Goal: Information Seeking & Learning: Find specific fact

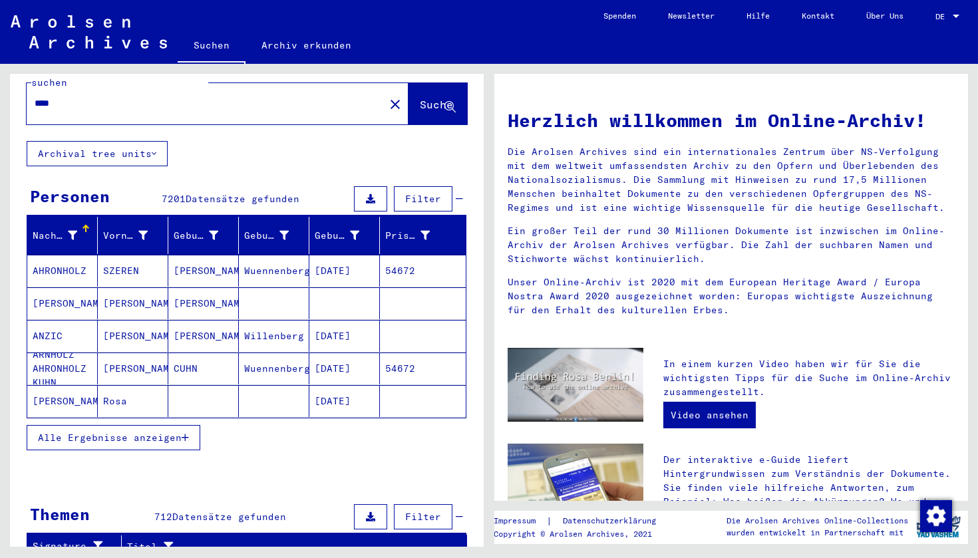
scroll to position [86, 0]
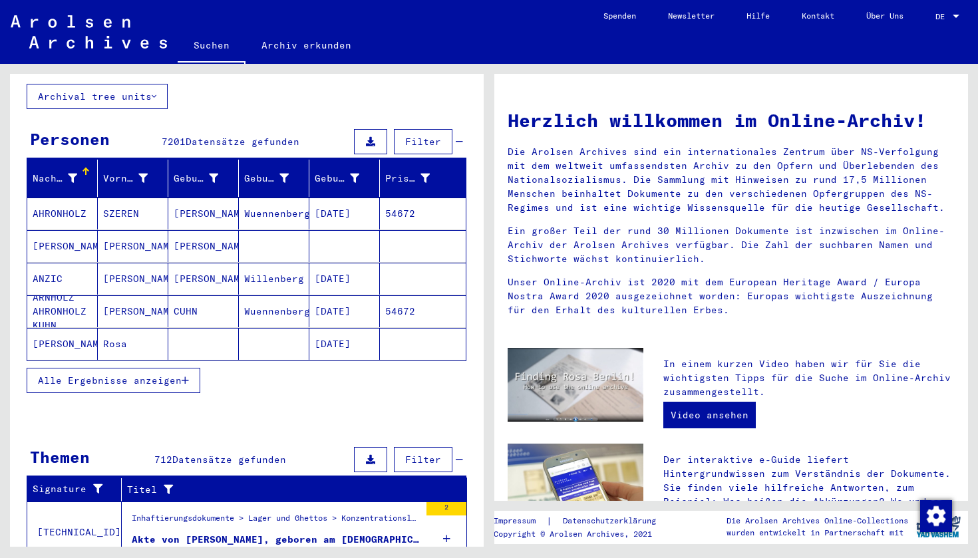
click at [186, 376] on icon "button" at bounding box center [185, 380] width 7 height 9
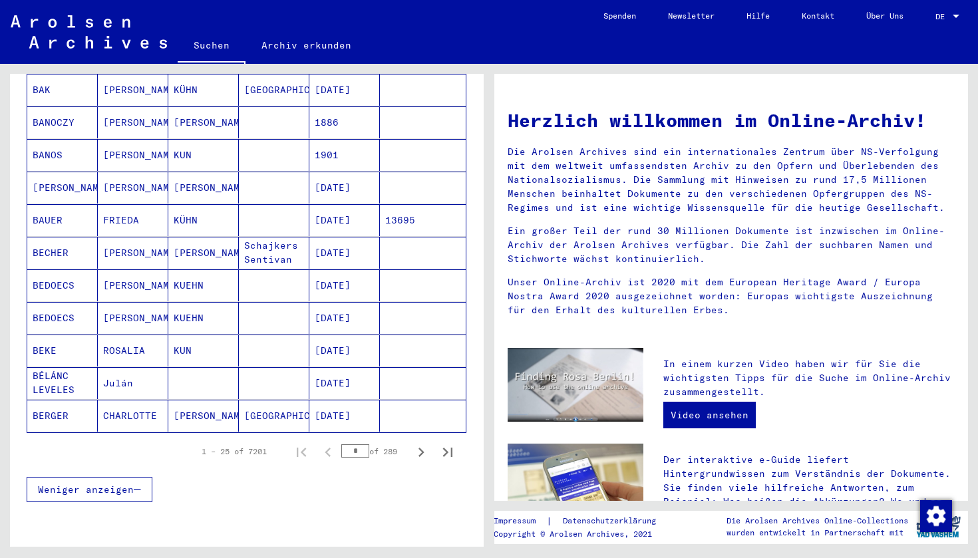
scroll to position [660, 0]
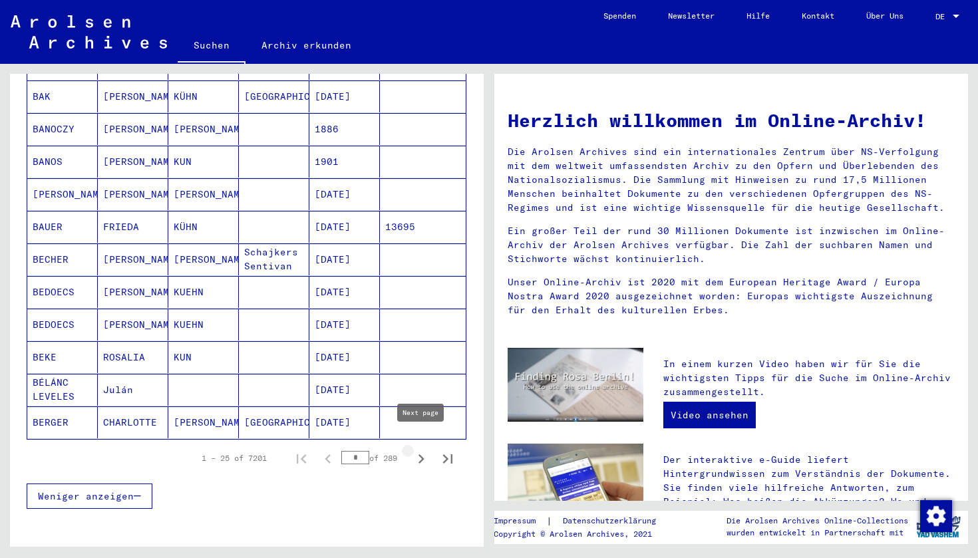
click at [421, 450] on icon "Next page" at bounding box center [421, 459] width 19 height 19
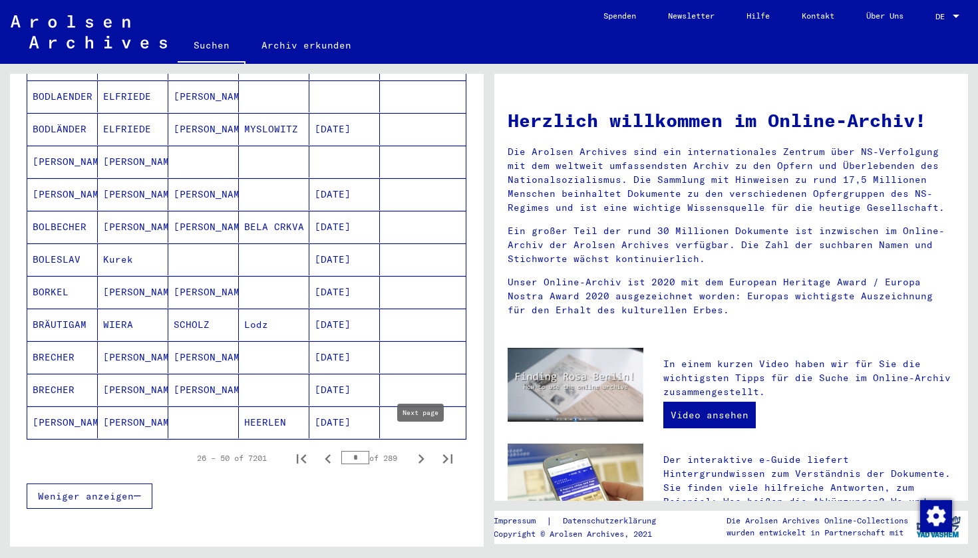
click at [422, 455] on icon "Next page" at bounding box center [422, 459] width 6 height 9
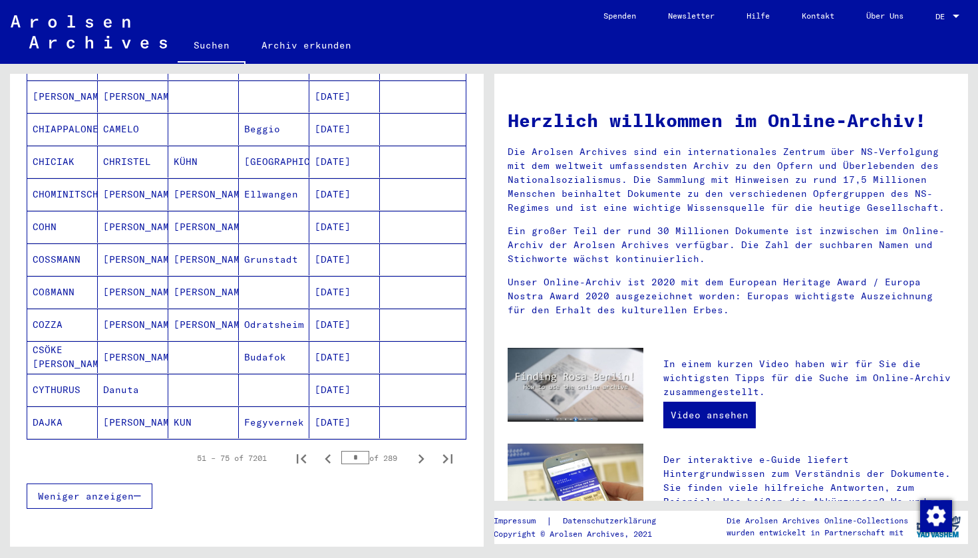
click at [422, 455] on icon "Next page" at bounding box center [422, 459] width 6 height 9
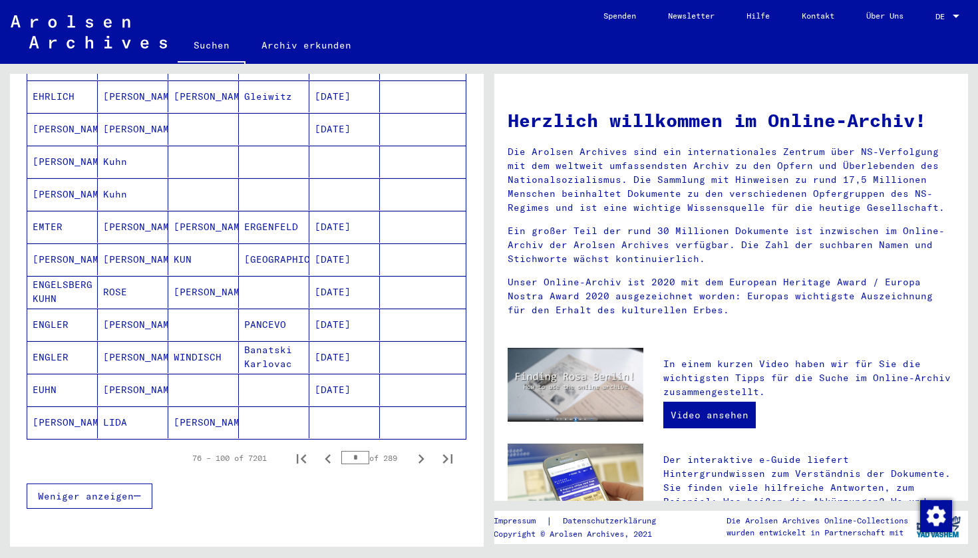
click at [422, 455] on icon "Next page" at bounding box center [422, 459] width 6 height 9
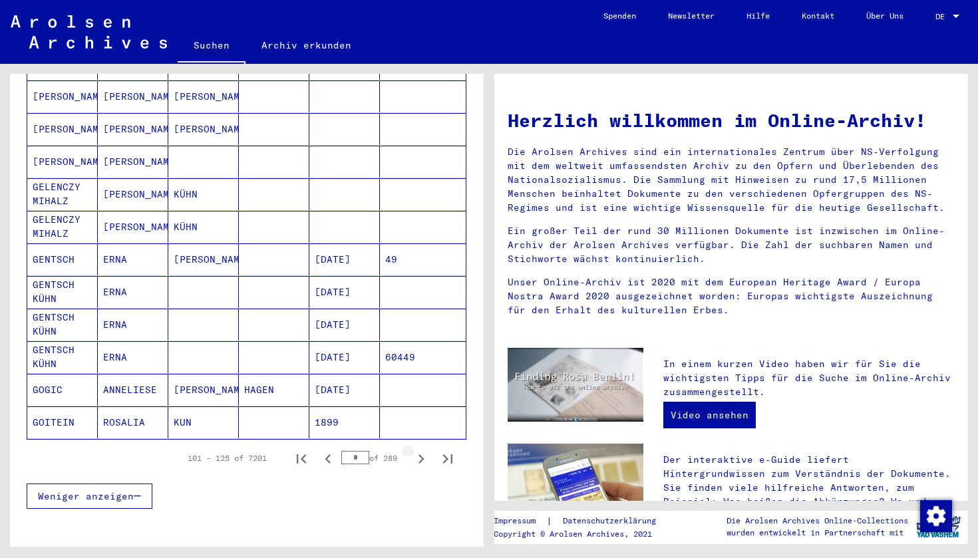
click at [423, 455] on icon "Next page" at bounding box center [422, 459] width 6 height 9
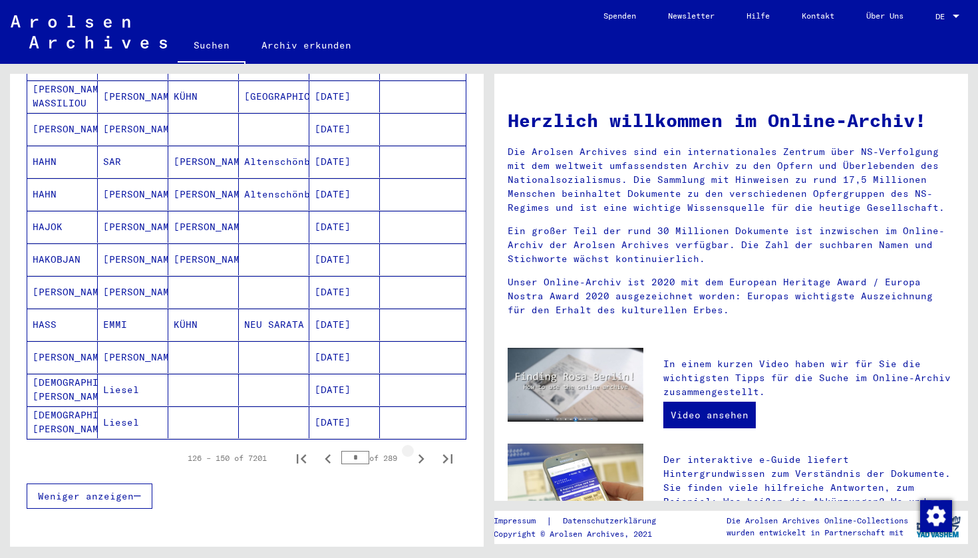
click at [423, 455] on icon "Next page" at bounding box center [422, 459] width 6 height 9
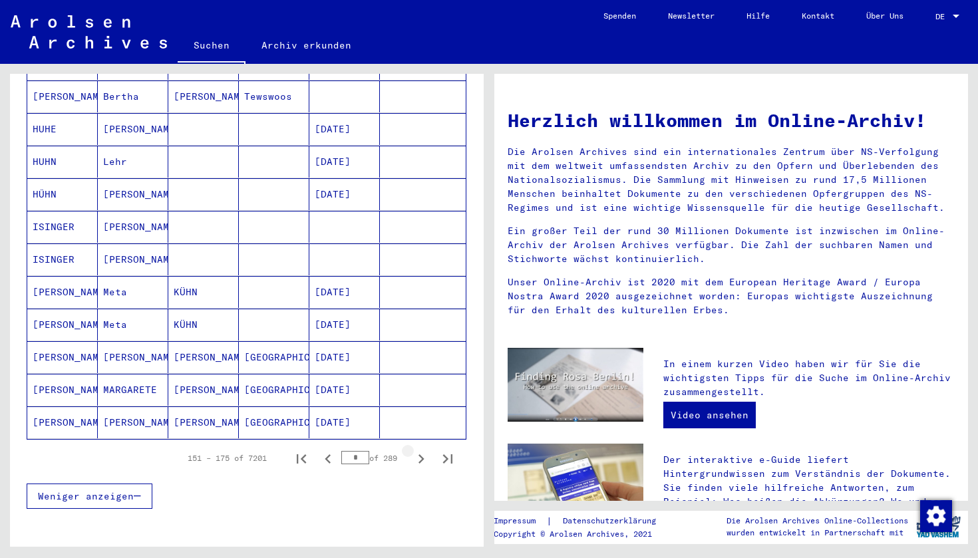
click at [423, 455] on icon "Next page" at bounding box center [422, 459] width 6 height 9
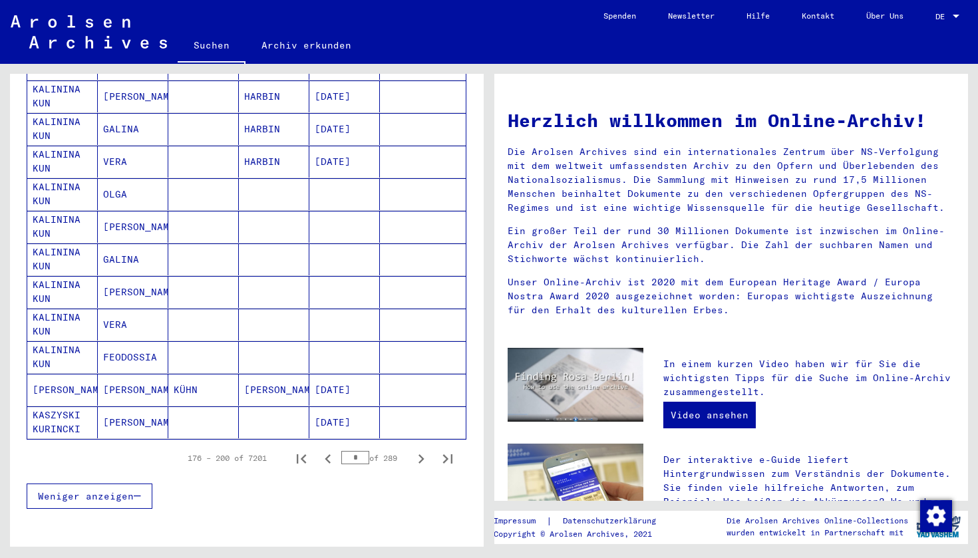
click at [423, 455] on icon "Next page" at bounding box center [422, 459] width 6 height 9
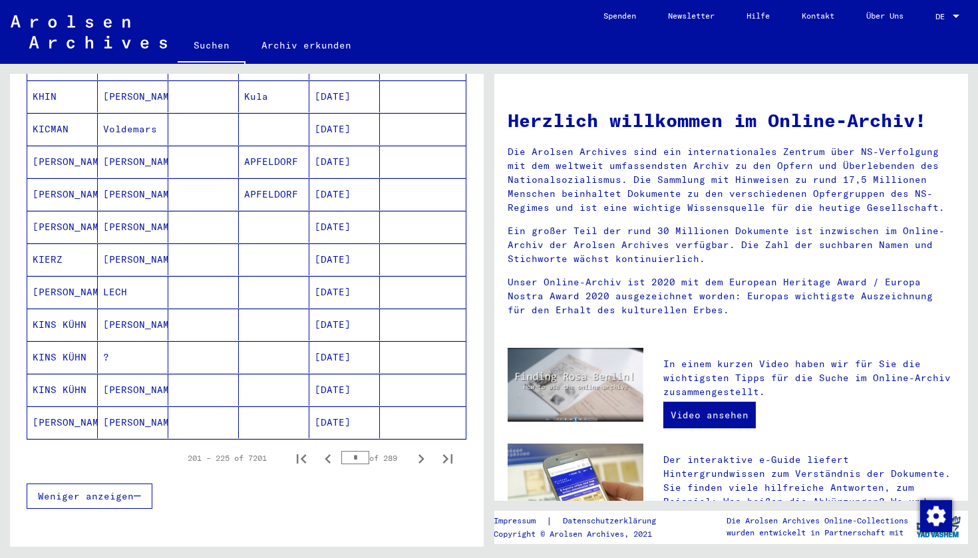
click at [423, 455] on icon "Next page" at bounding box center [422, 459] width 6 height 9
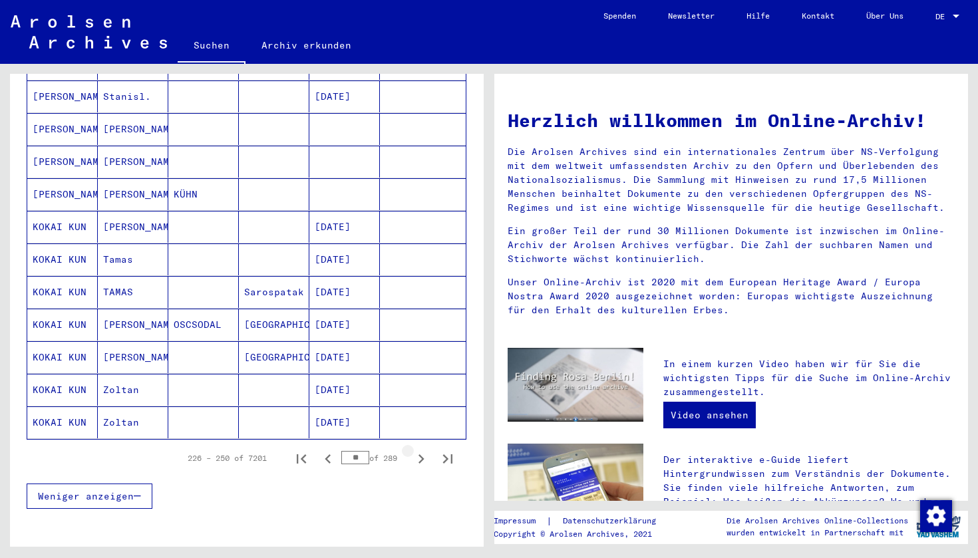
click at [423, 455] on icon "Next page" at bounding box center [422, 459] width 6 height 9
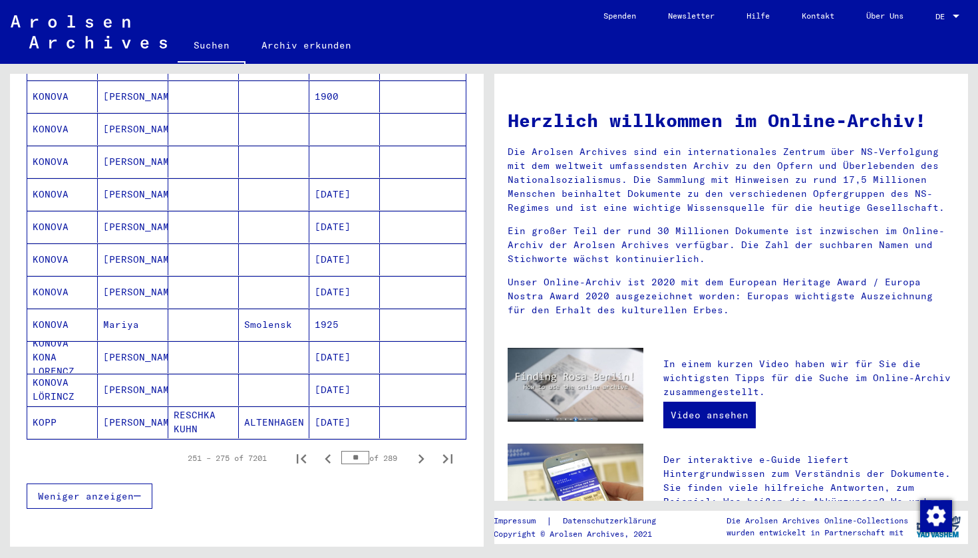
click at [423, 455] on icon "Next page" at bounding box center [422, 459] width 6 height 9
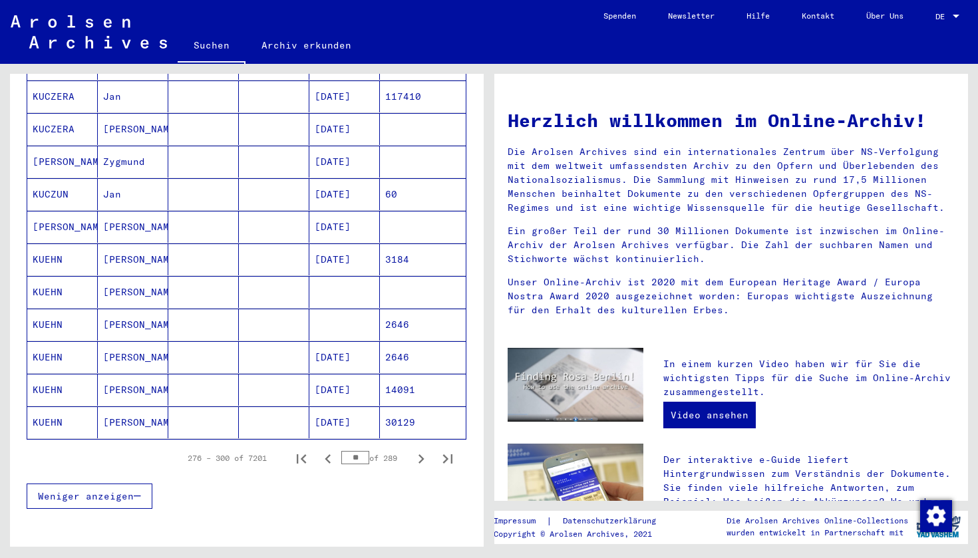
click at [423, 455] on icon "Next page" at bounding box center [422, 459] width 6 height 9
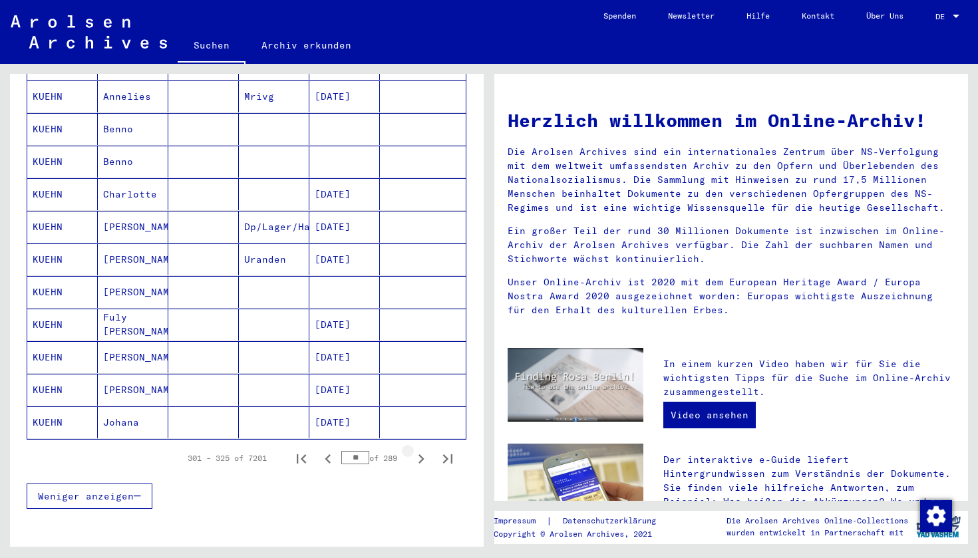
click at [423, 455] on icon "Next page" at bounding box center [422, 459] width 6 height 9
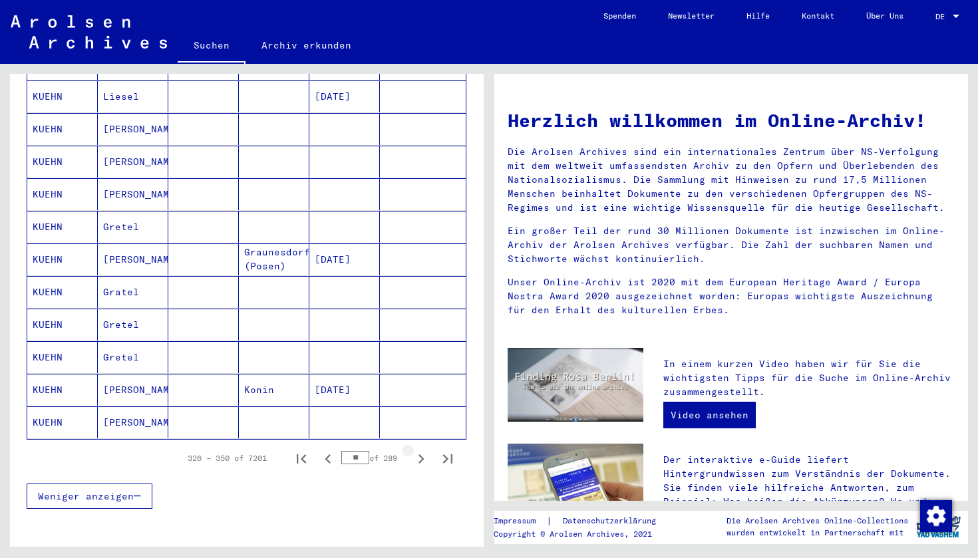
click at [423, 455] on icon "Next page" at bounding box center [422, 459] width 6 height 9
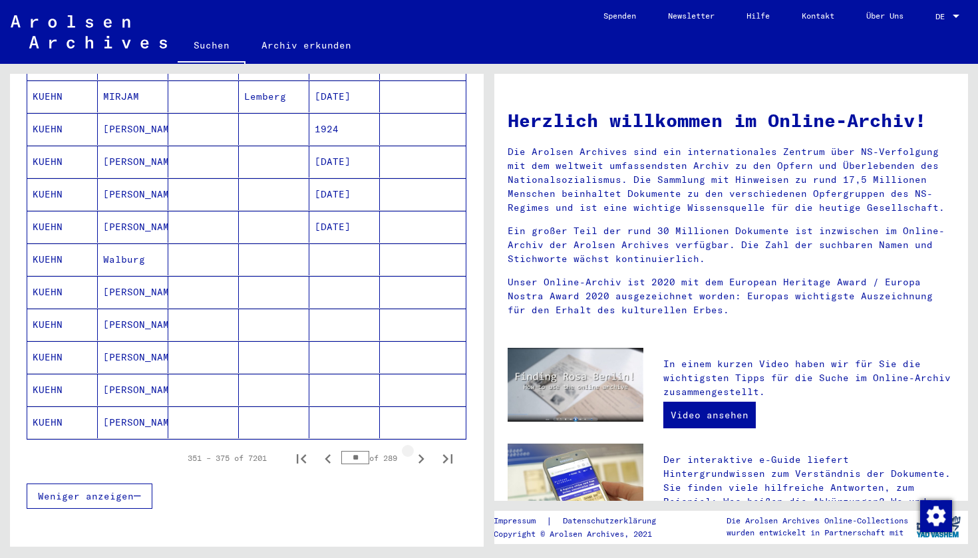
click at [423, 455] on icon "Next page" at bounding box center [422, 459] width 6 height 9
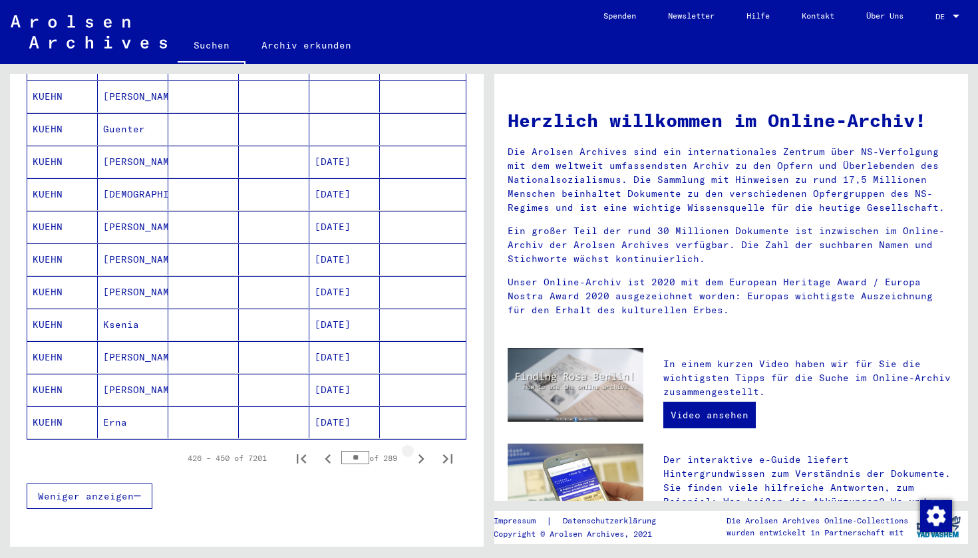
click at [423, 455] on icon "Next page" at bounding box center [422, 459] width 6 height 9
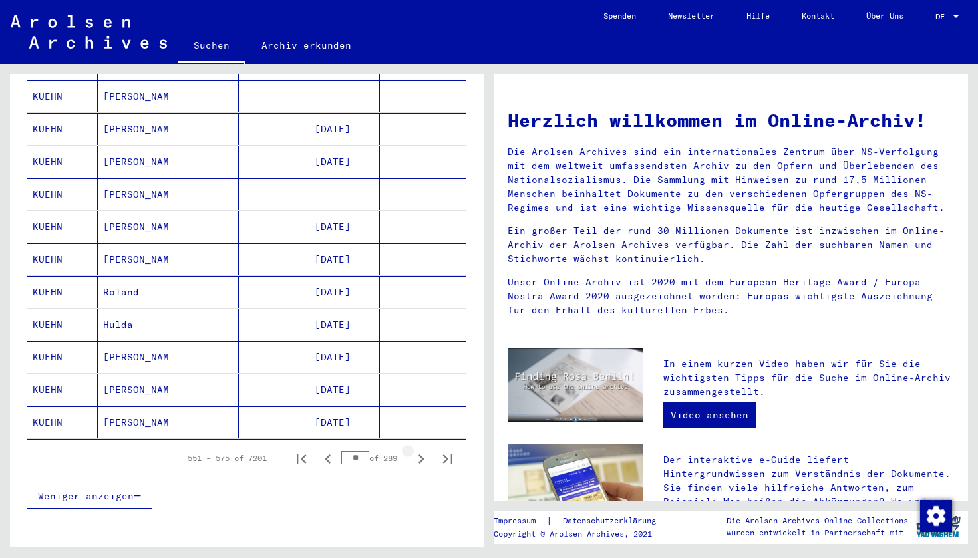
click at [423, 455] on icon "Next page" at bounding box center [422, 459] width 6 height 9
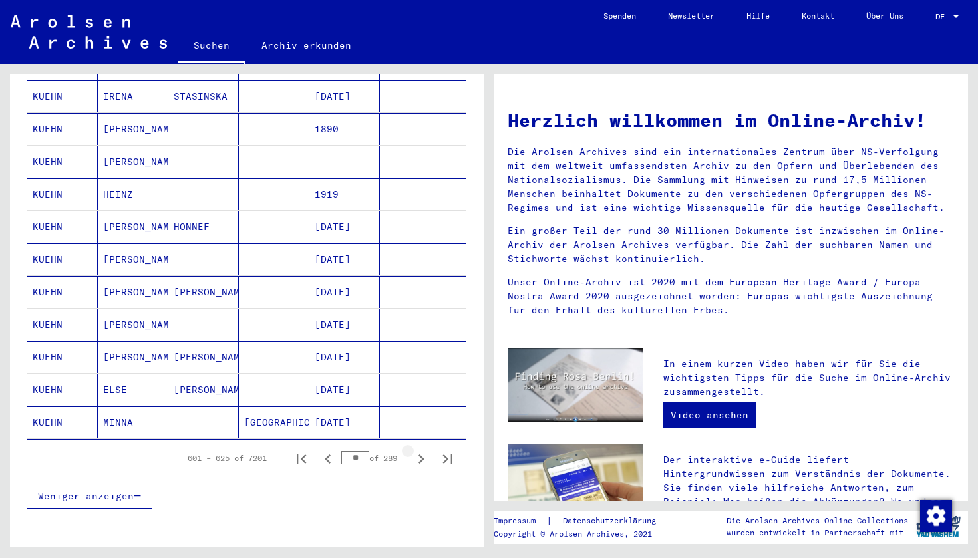
click at [423, 455] on icon "Next page" at bounding box center [422, 459] width 6 height 9
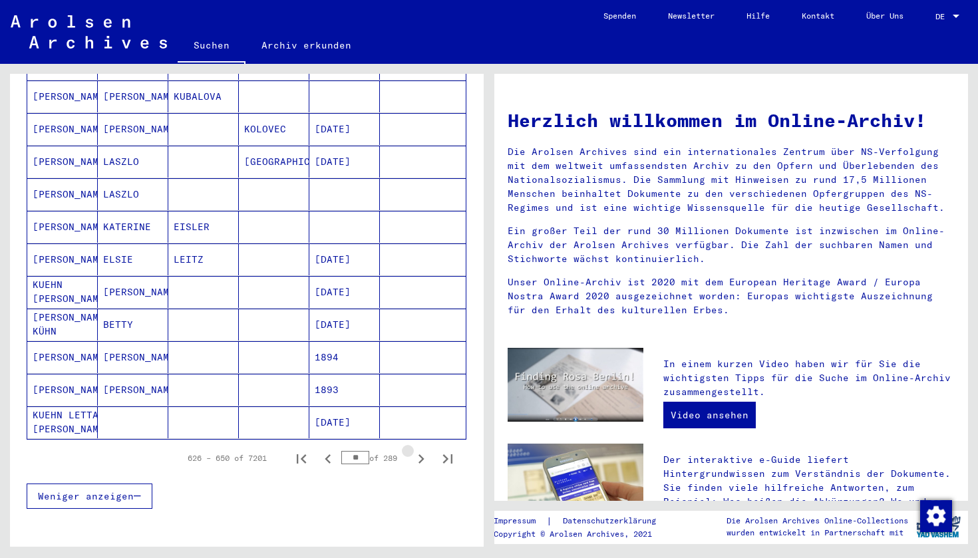
click at [423, 455] on icon "Next page" at bounding box center [422, 459] width 6 height 9
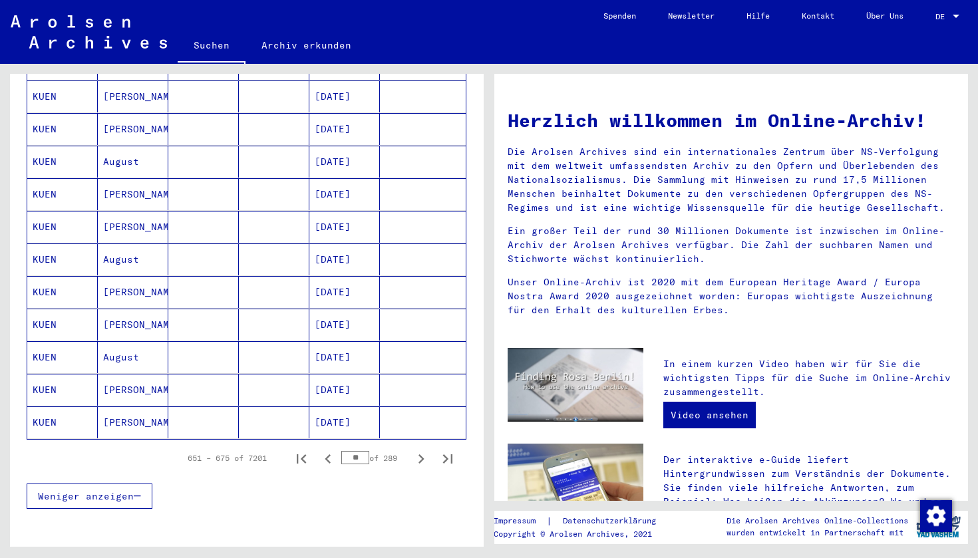
click at [423, 455] on icon "Next page" at bounding box center [422, 459] width 6 height 9
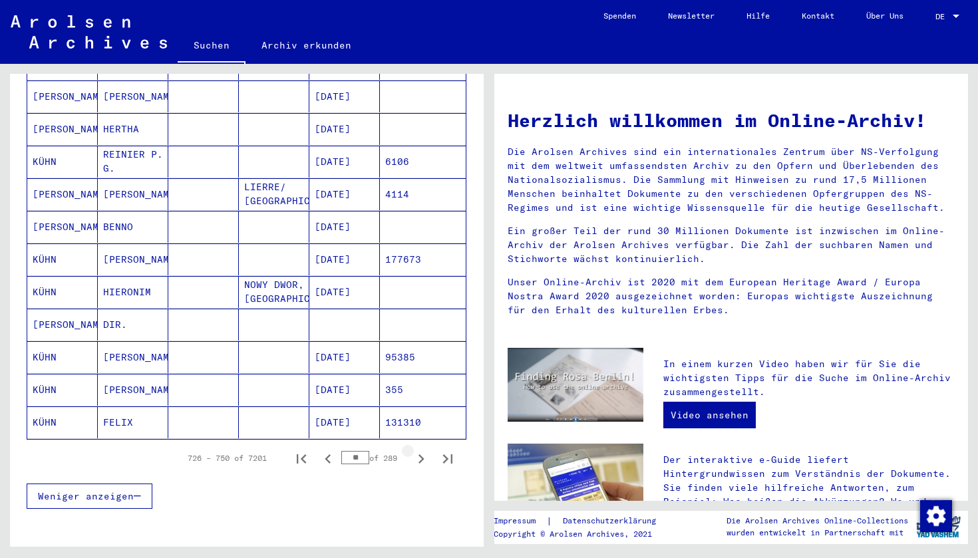
click at [423, 455] on icon "Next page" at bounding box center [422, 459] width 6 height 9
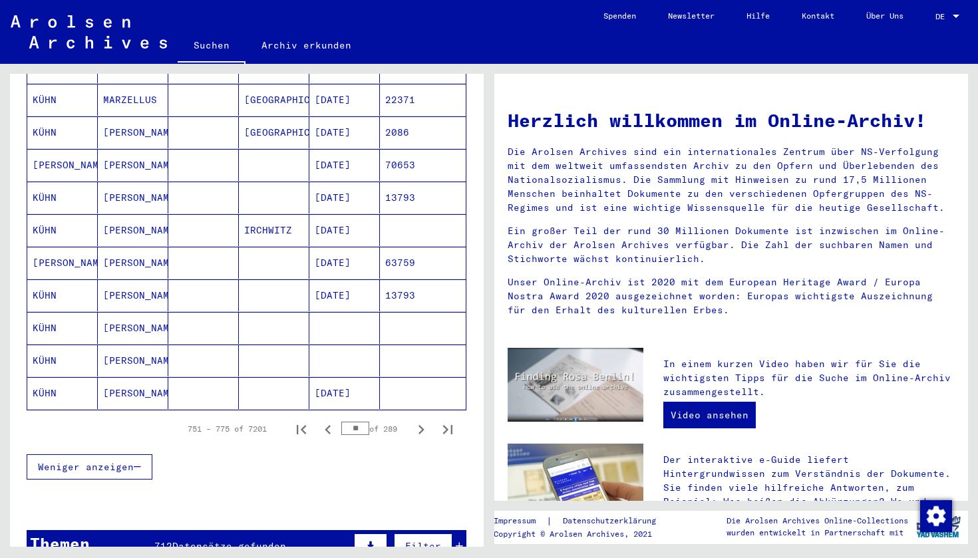
scroll to position [690, 0]
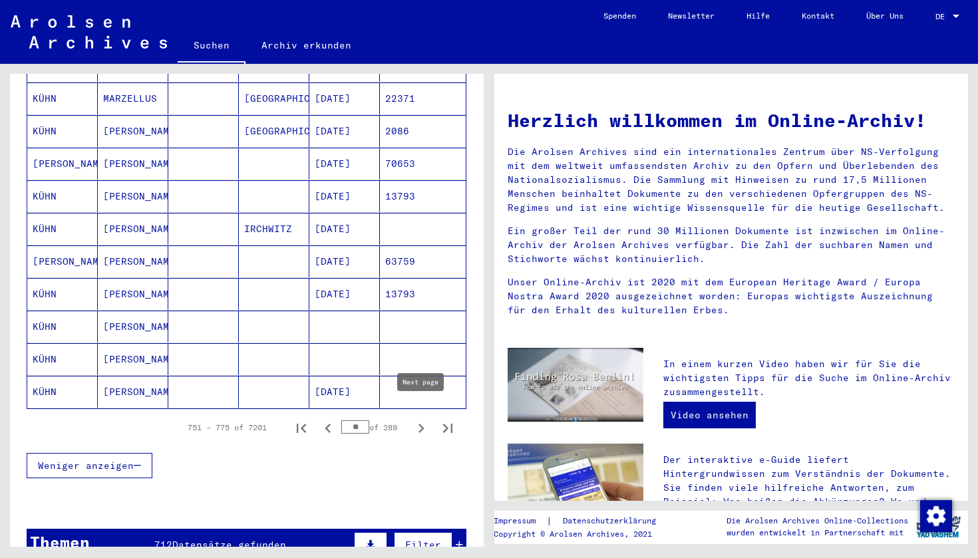
click at [422, 424] on icon "Next page" at bounding box center [422, 428] width 6 height 9
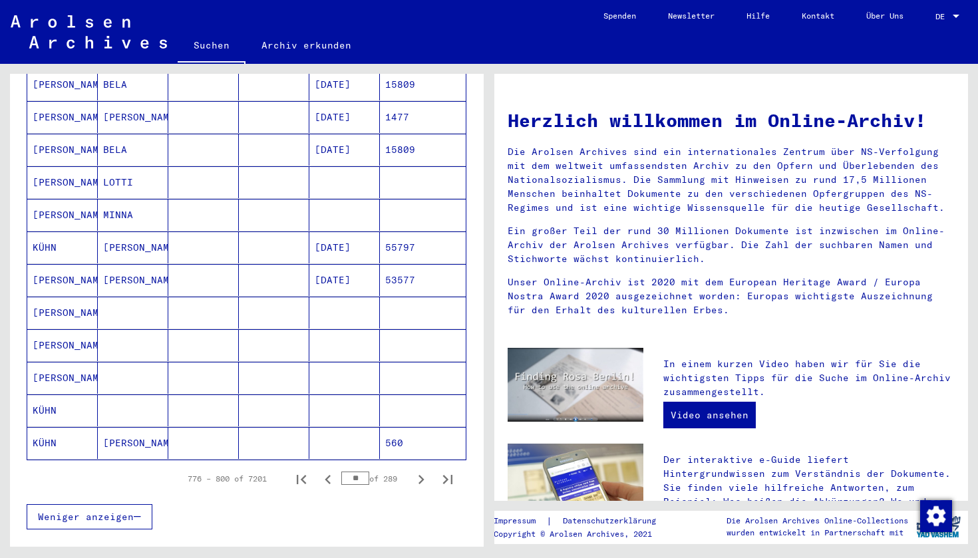
scroll to position [647, 0]
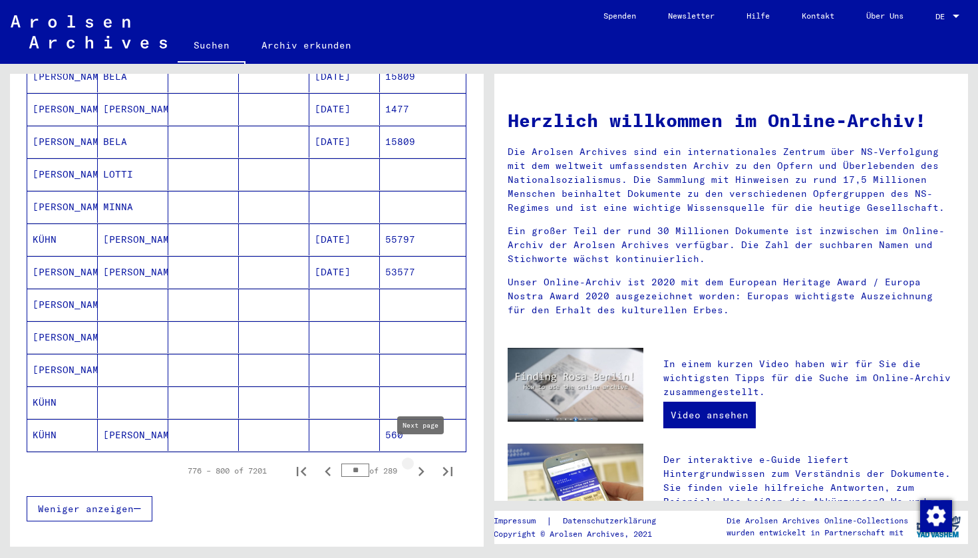
click at [423, 467] on icon "Next page" at bounding box center [422, 471] width 6 height 9
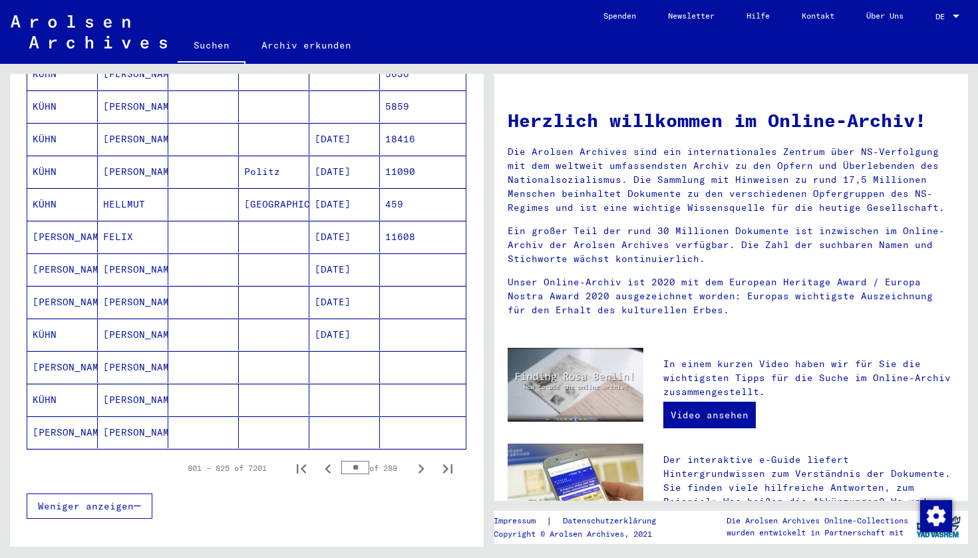
scroll to position [660, 0]
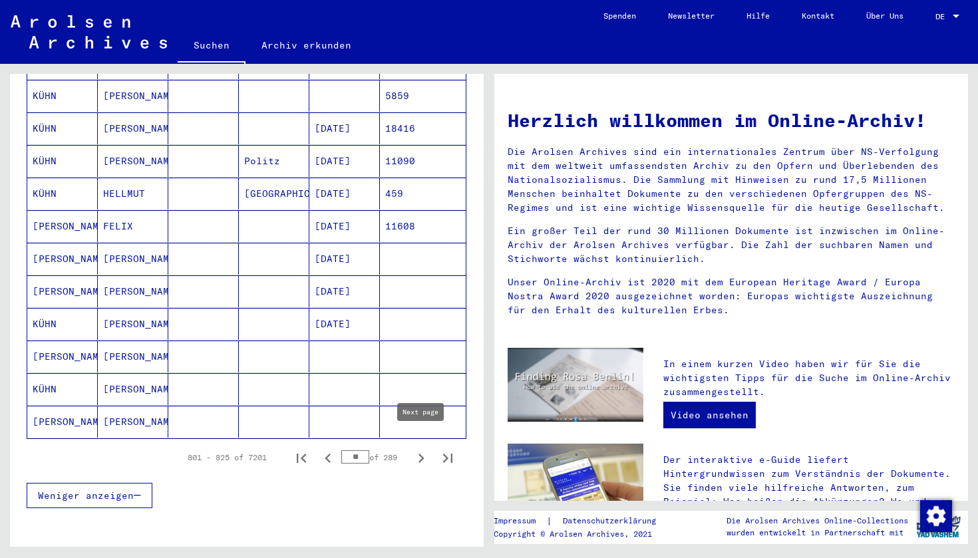
click at [423, 449] on icon "Next page" at bounding box center [421, 458] width 19 height 19
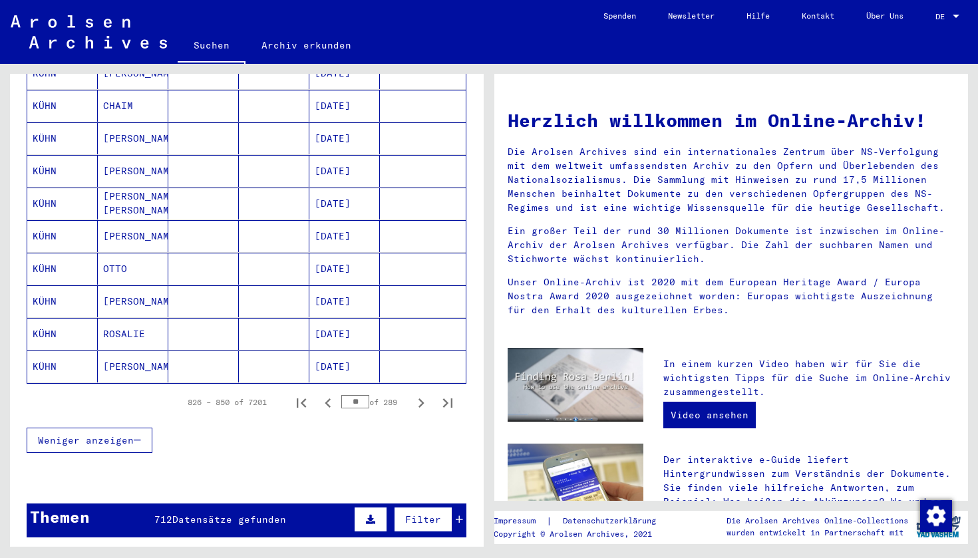
scroll to position [723, 0]
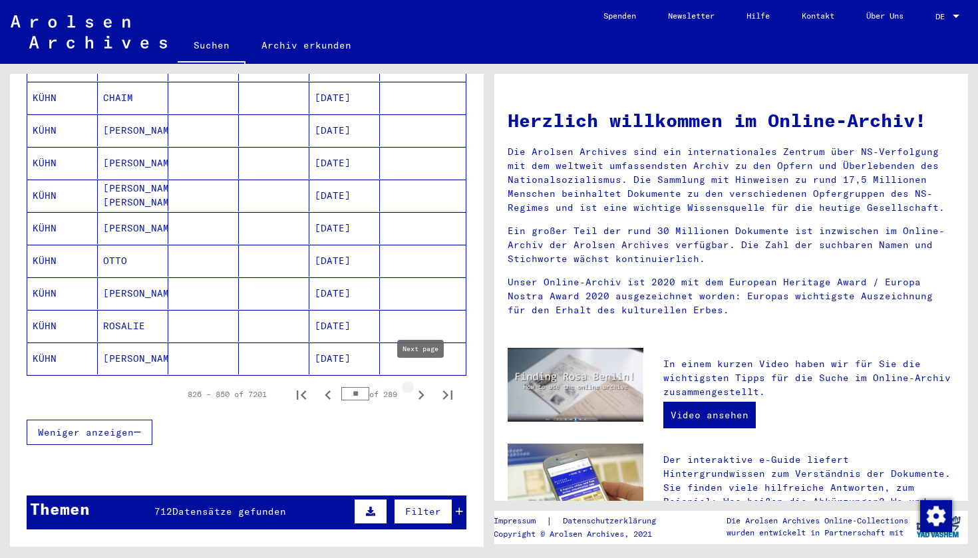
click at [421, 391] on icon "Next page" at bounding box center [422, 395] width 6 height 9
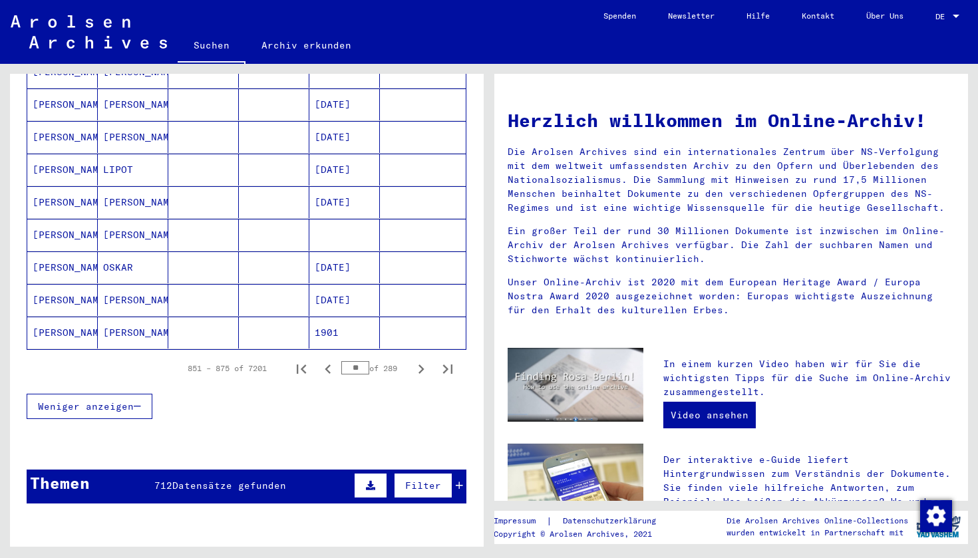
scroll to position [751, 0]
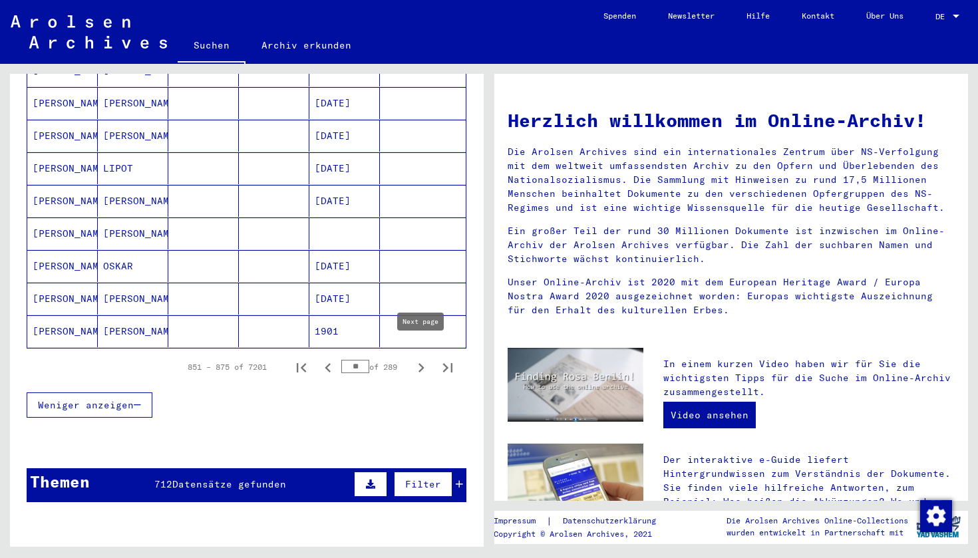
click at [421, 363] on icon "Next page" at bounding box center [422, 367] width 6 height 9
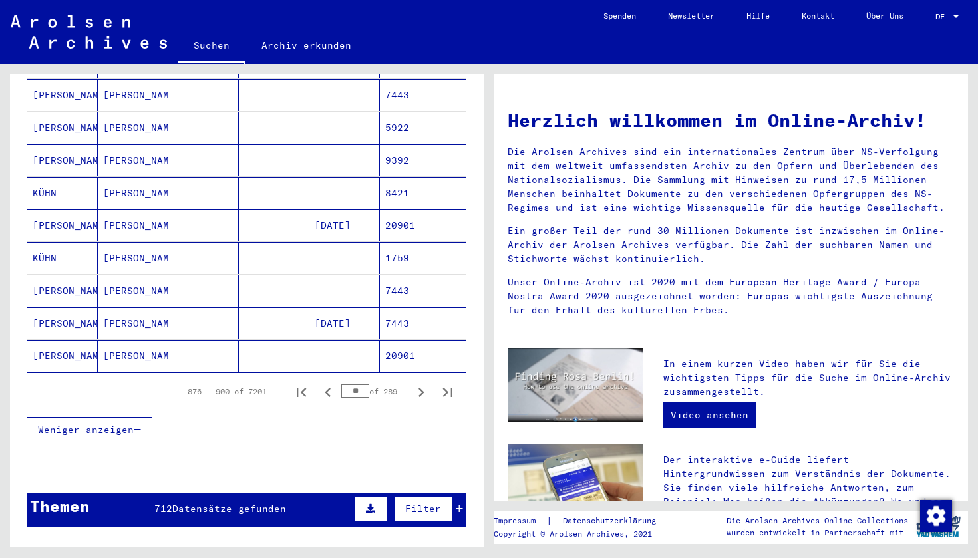
scroll to position [727, 0]
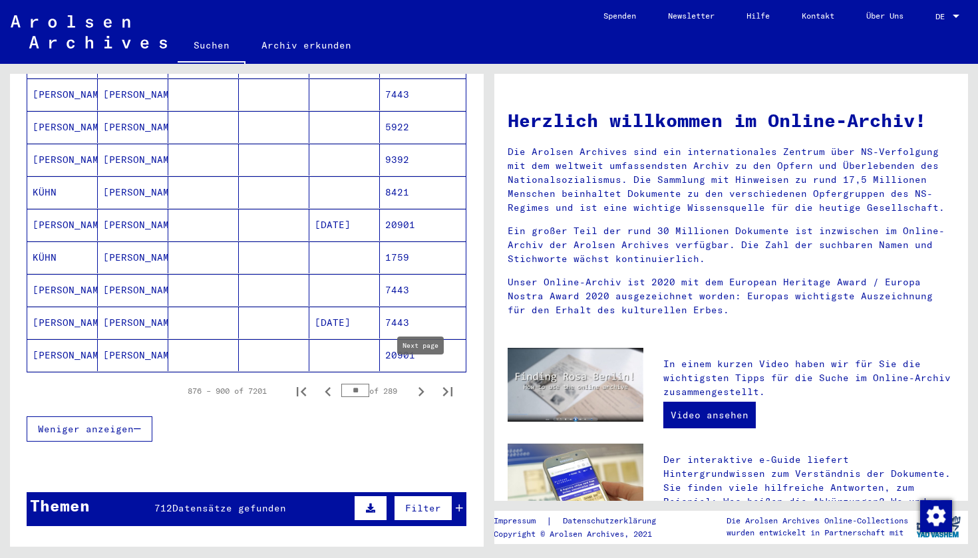
click at [423, 387] on icon "Next page" at bounding box center [422, 391] width 6 height 9
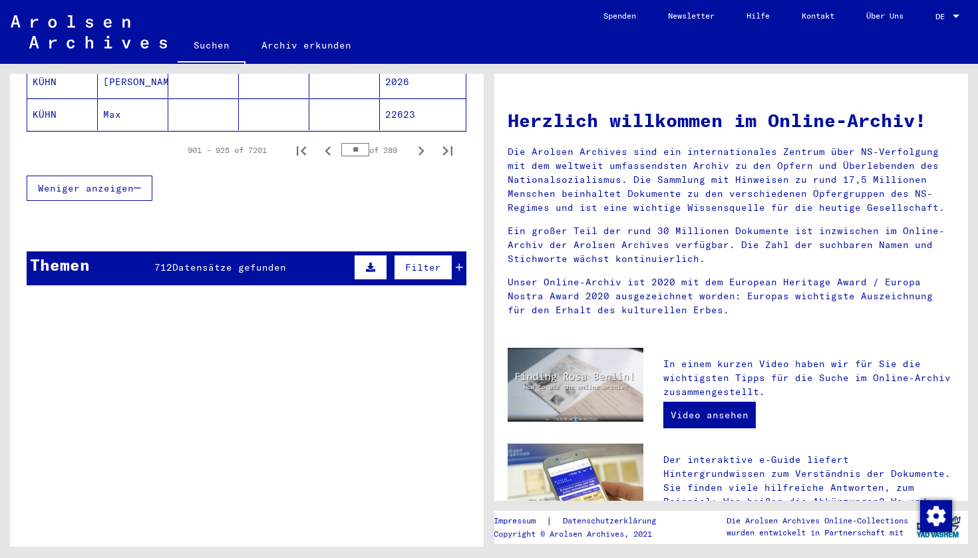
scroll to position [829, 0]
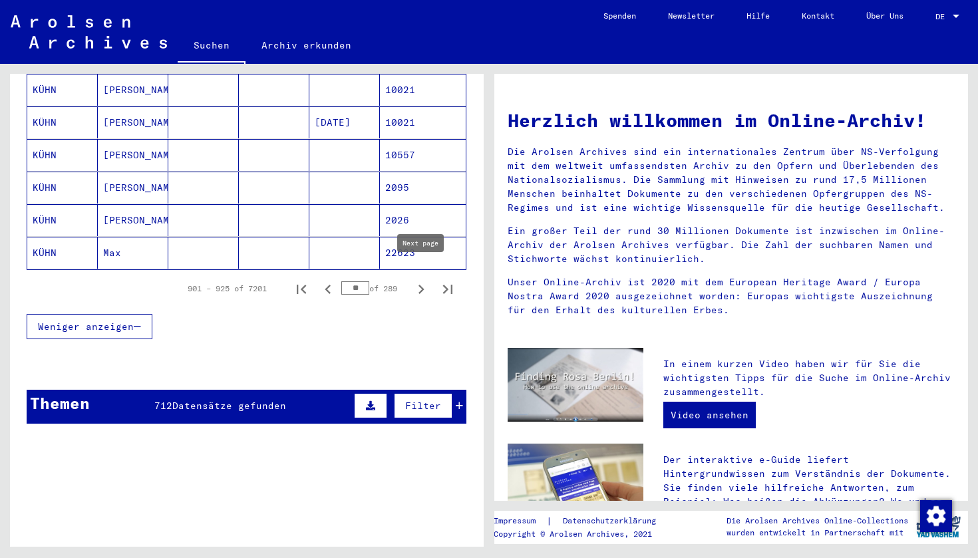
click at [421, 285] on icon "Next page" at bounding box center [422, 289] width 6 height 9
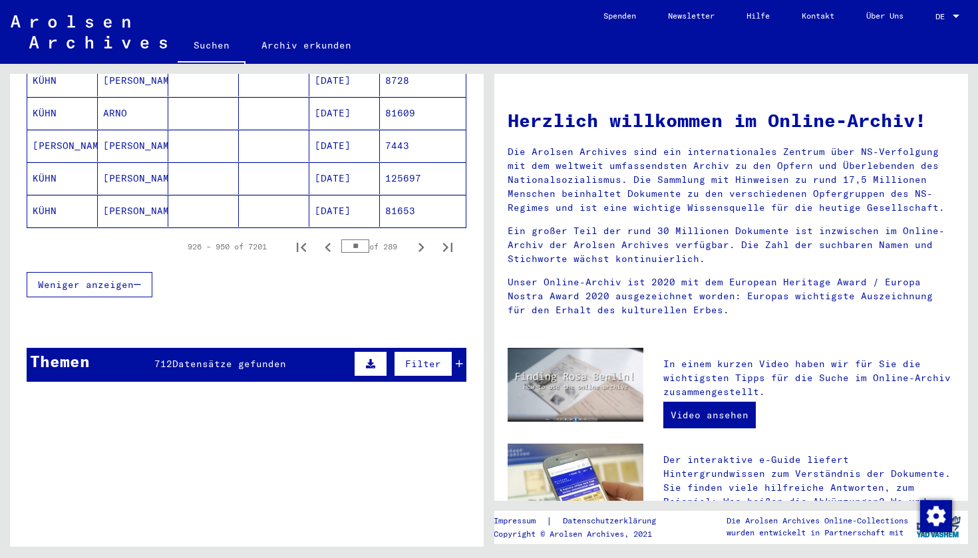
scroll to position [871, 0]
click at [421, 238] on icon "Next page" at bounding box center [421, 247] width 19 height 19
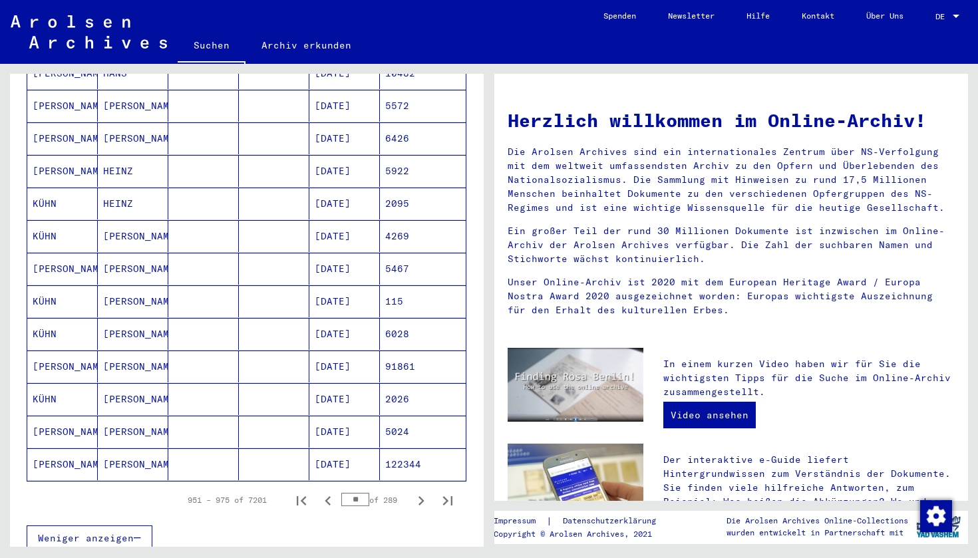
scroll to position [625, 0]
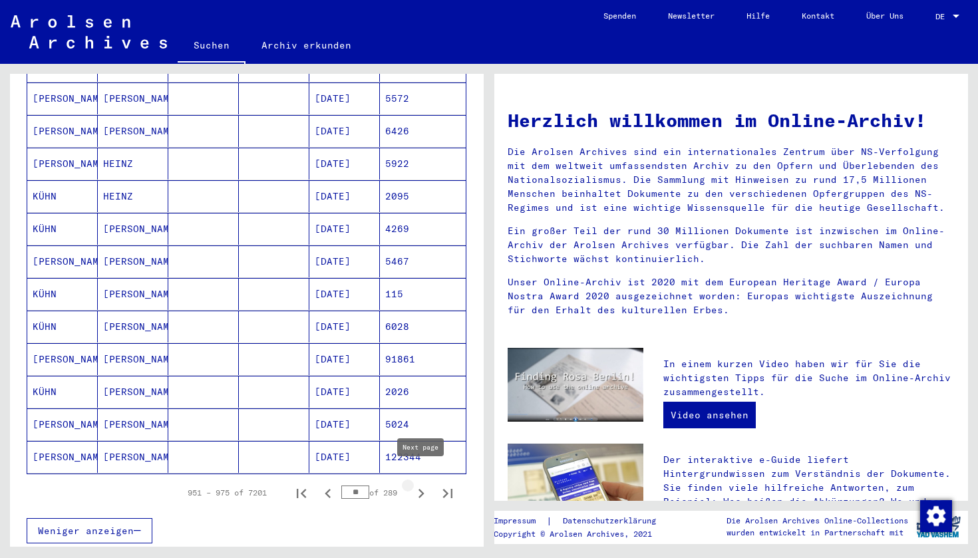
click at [421, 489] on icon "Next page" at bounding box center [422, 493] width 6 height 9
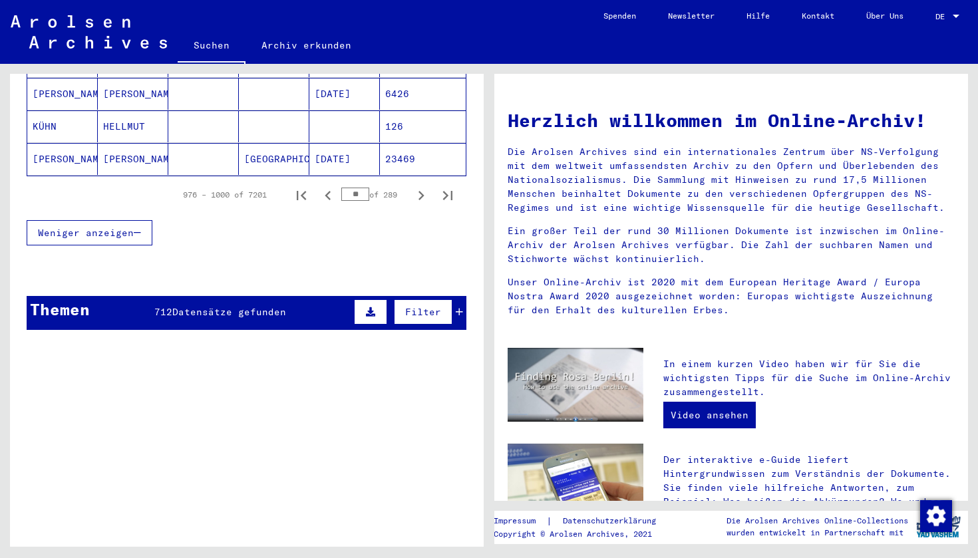
scroll to position [927, 0]
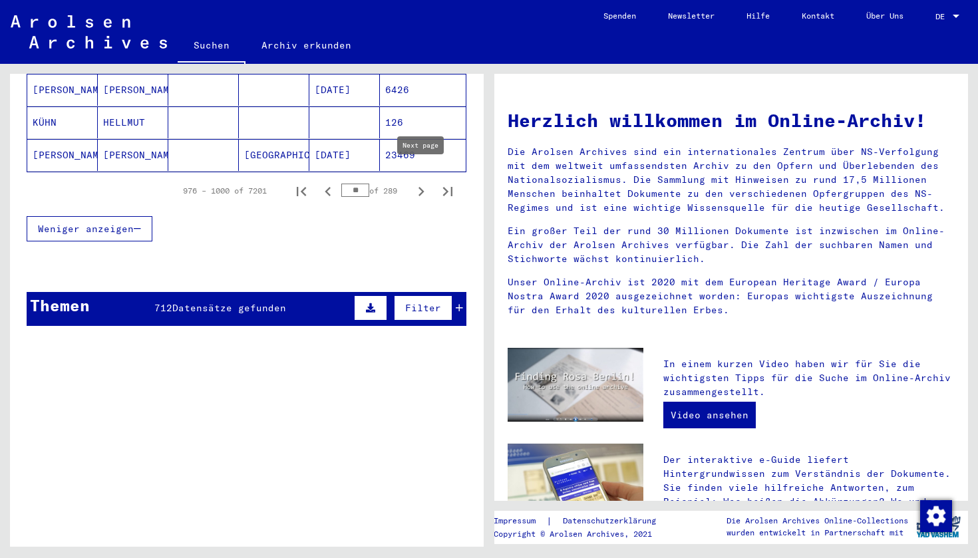
click at [421, 182] on icon "Next page" at bounding box center [421, 191] width 19 height 19
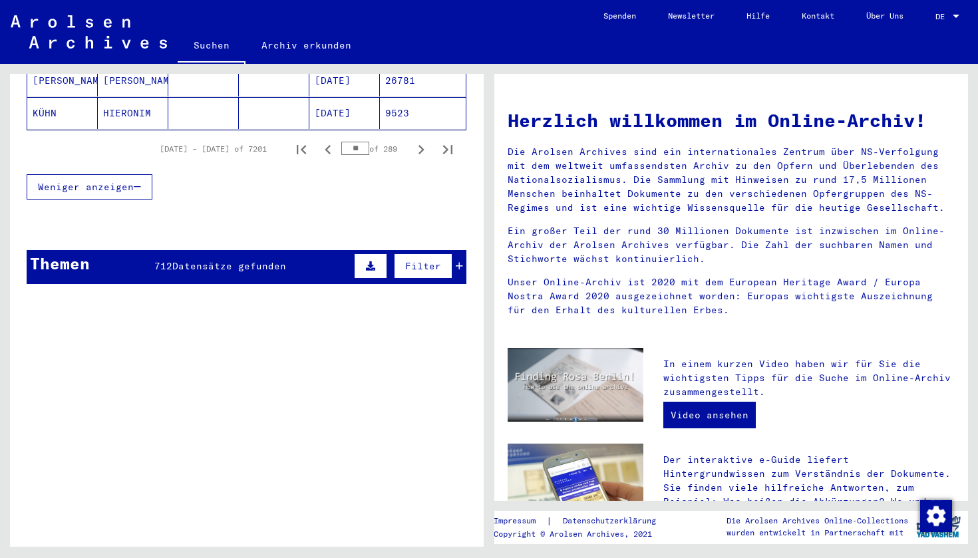
scroll to position [965, 0]
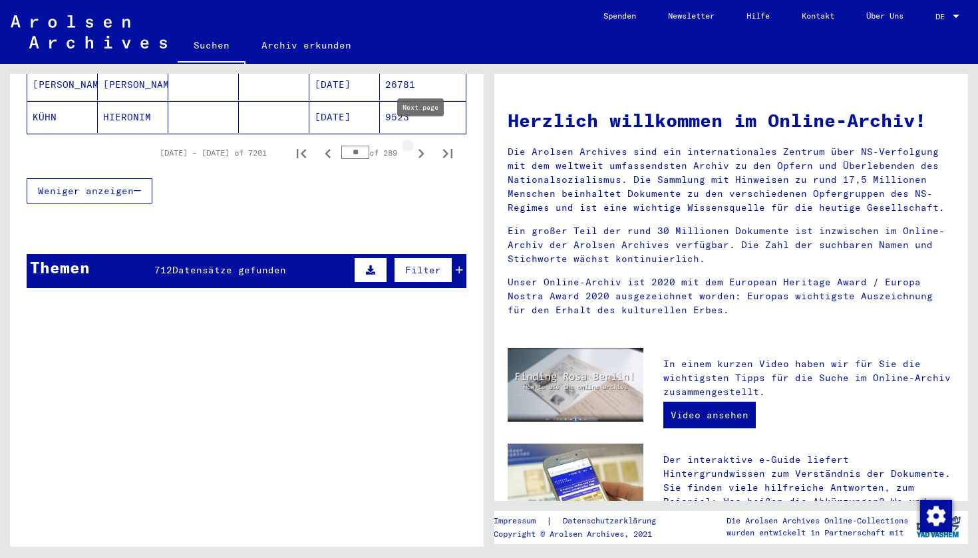
click at [420, 144] on icon "Next page" at bounding box center [421, 153] width 19 height 19
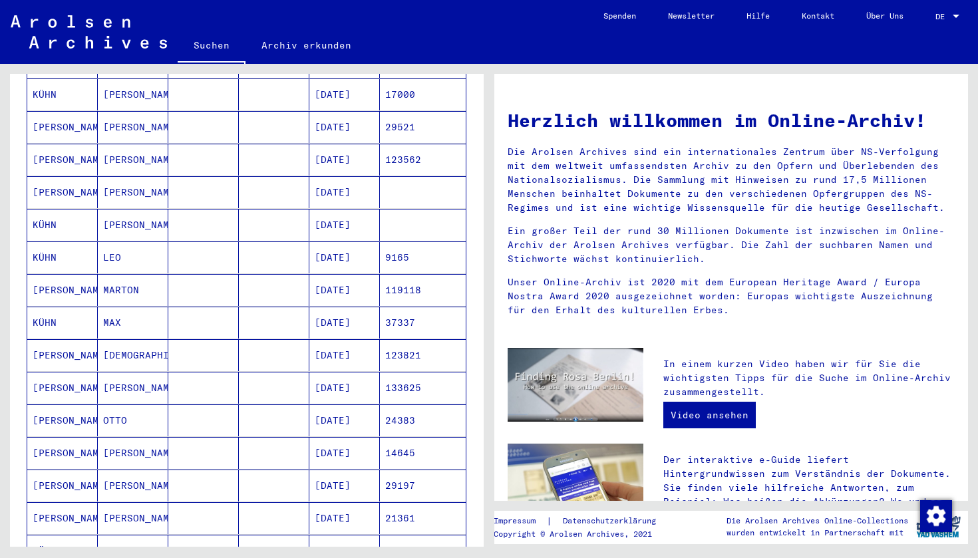
scroll to position [367, 0]
click at [137, 373] on mat-cell "[PERSON_NAME]" at bounding box center [133, 389] width 71 height 32
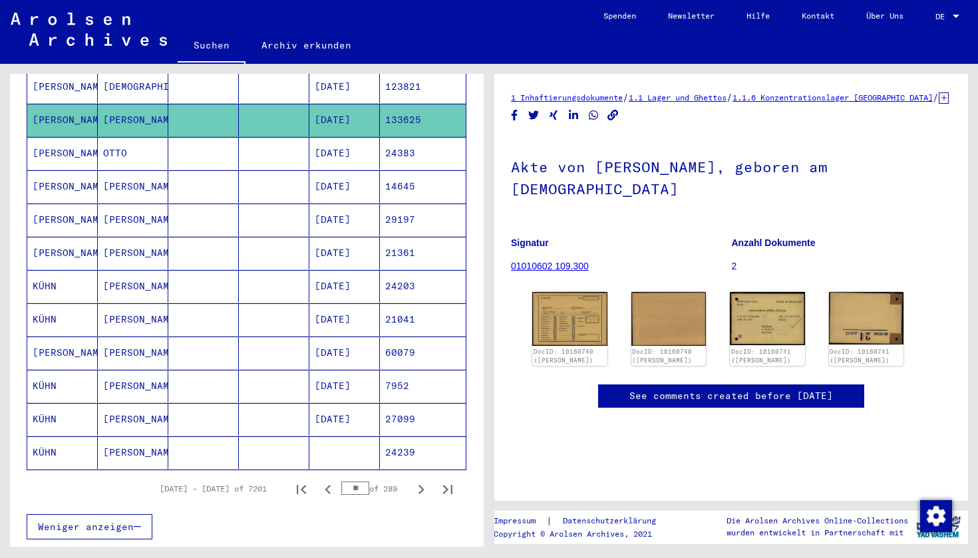
scroll to position [648, 0]
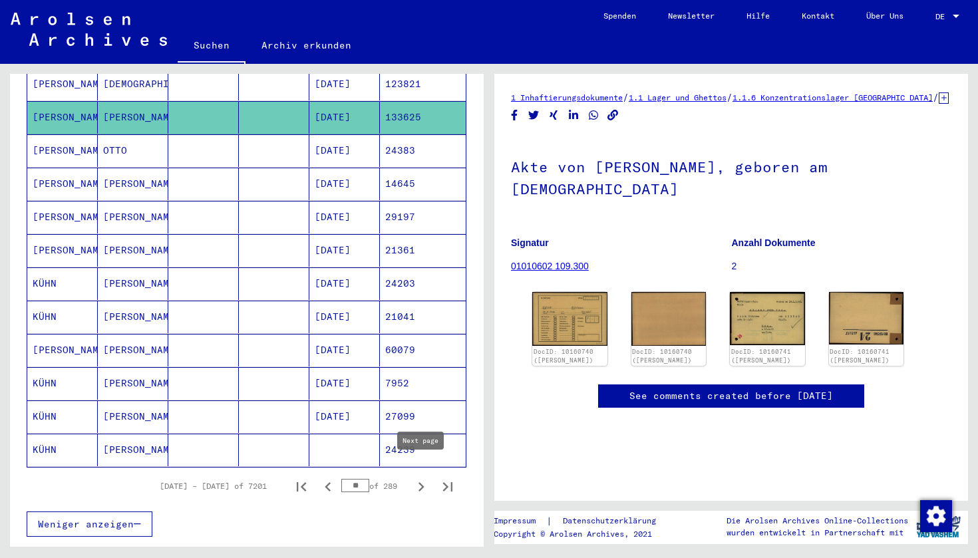
click at [421, 482] on icon "Next page" at bounding box center [422, 486] width 6 height 9
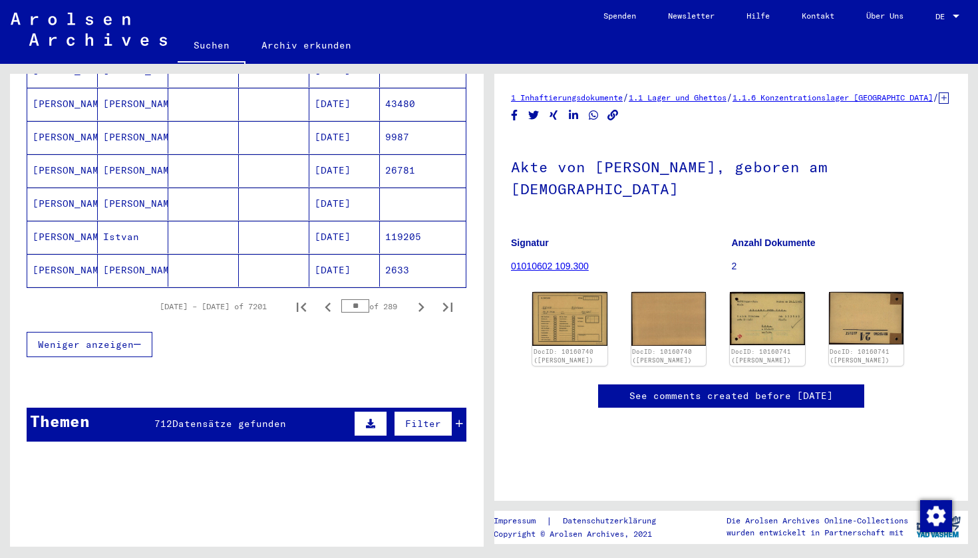
scroll to position [833, 0]
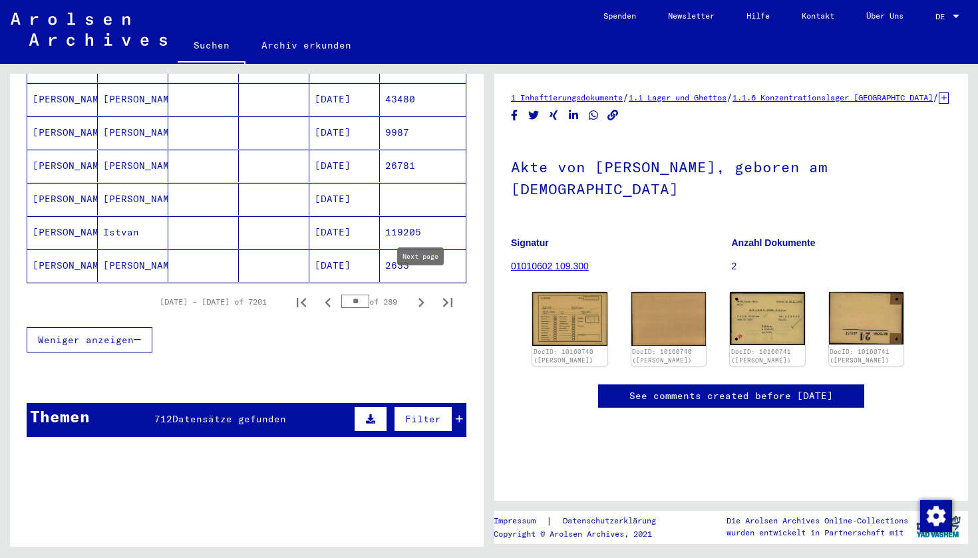
click at [417, 293] on icon "Next page" at bounding box center [421, 302] width 19 height 19
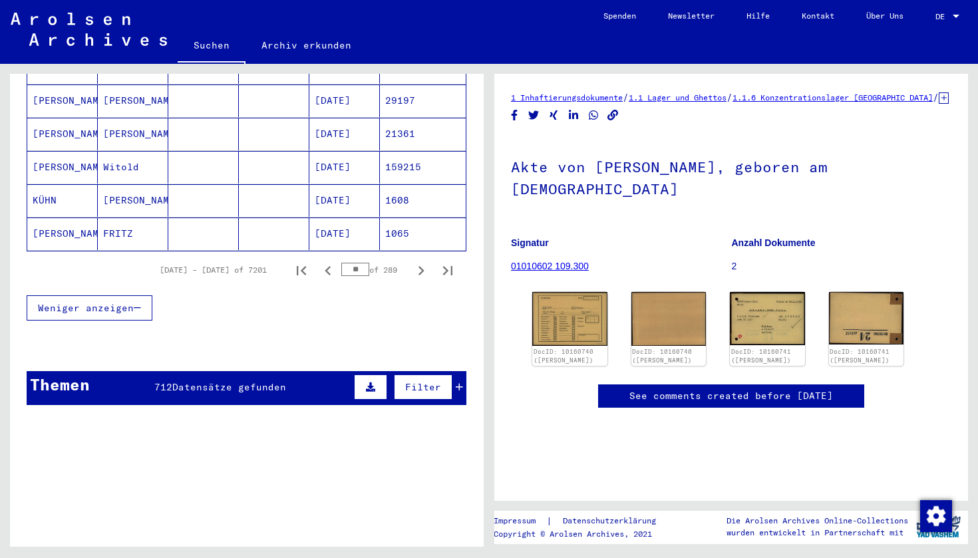
scroll to position [867, 0]
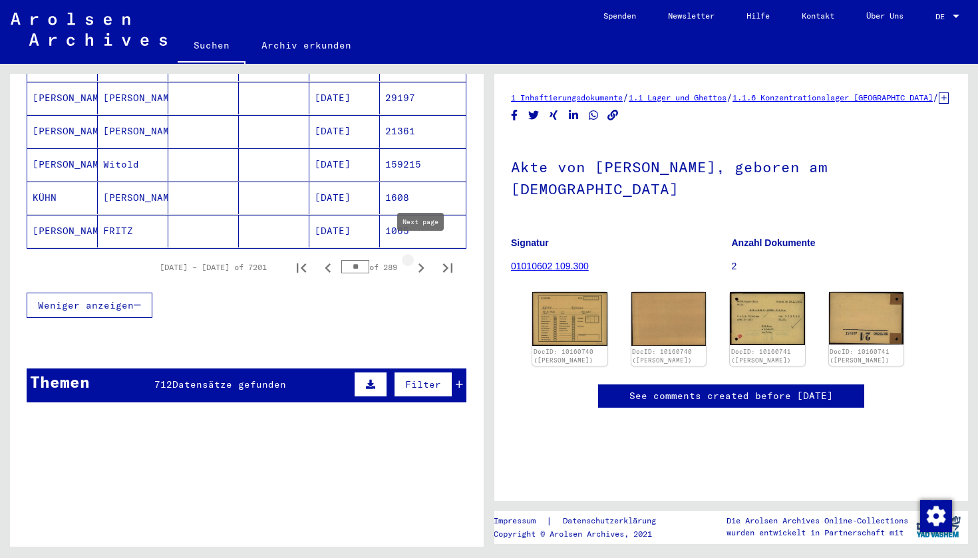
click at [425, 259] on icon "Next page" at bounding box center [421, 268] width 19 height 19
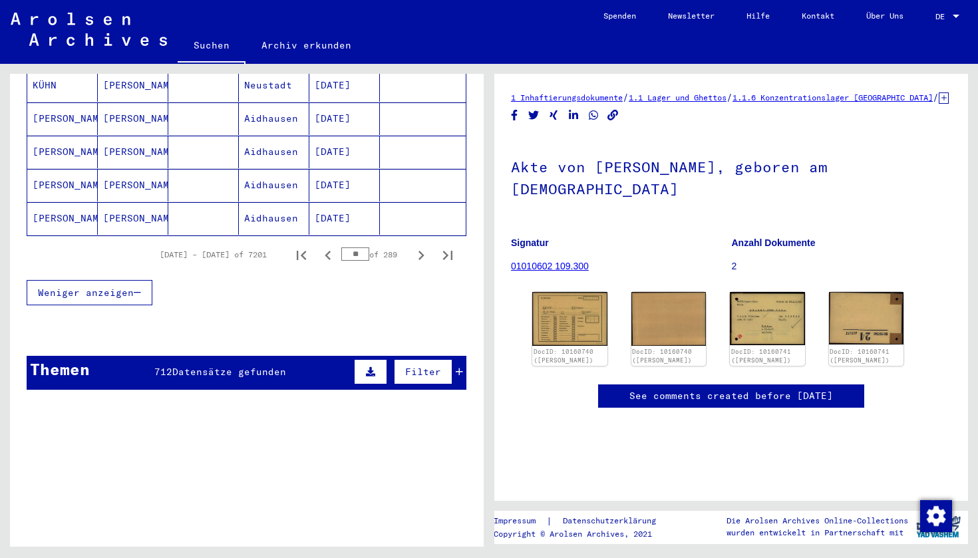
scroll to position [768, 0]
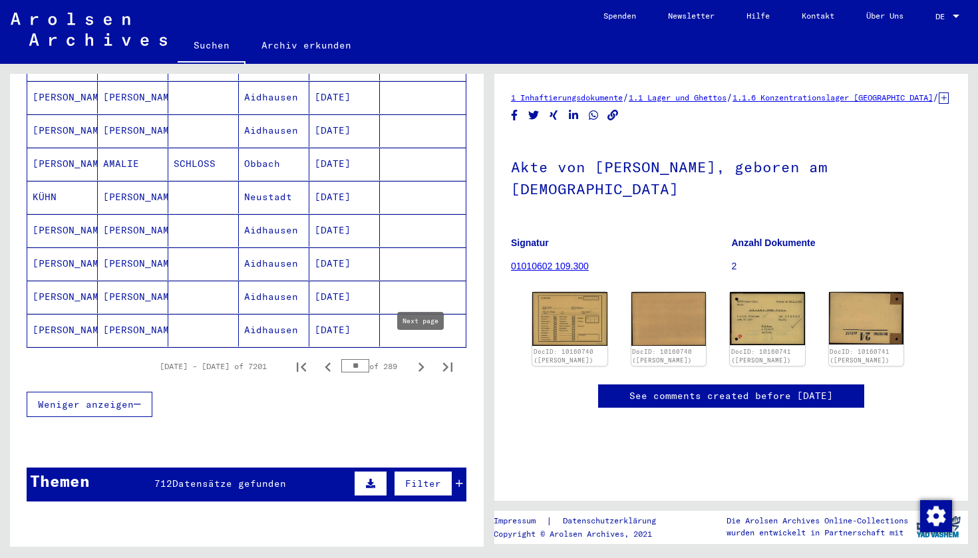
click at [420, 358] on icon "Next page" at bounding box center [421, 367] width 19 height 19
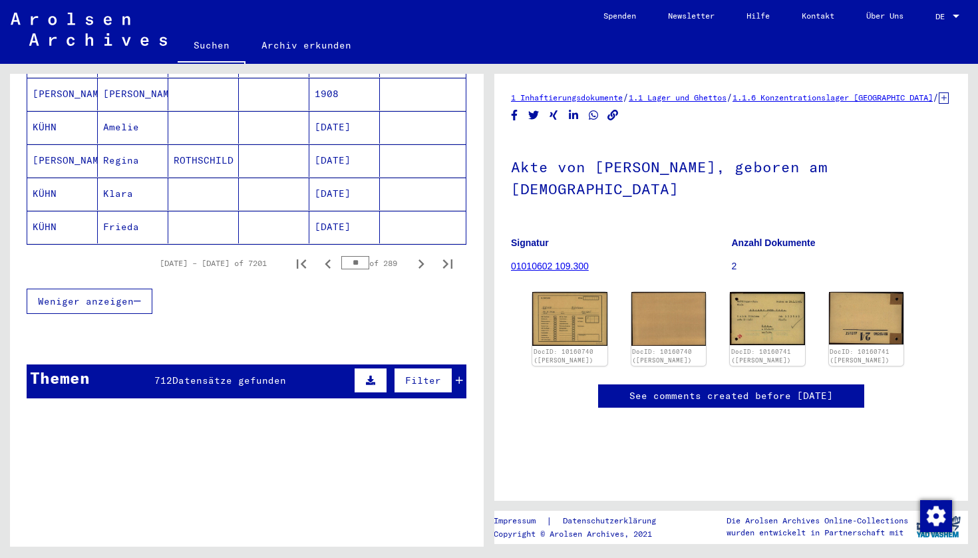
scroll to position [920, 0]
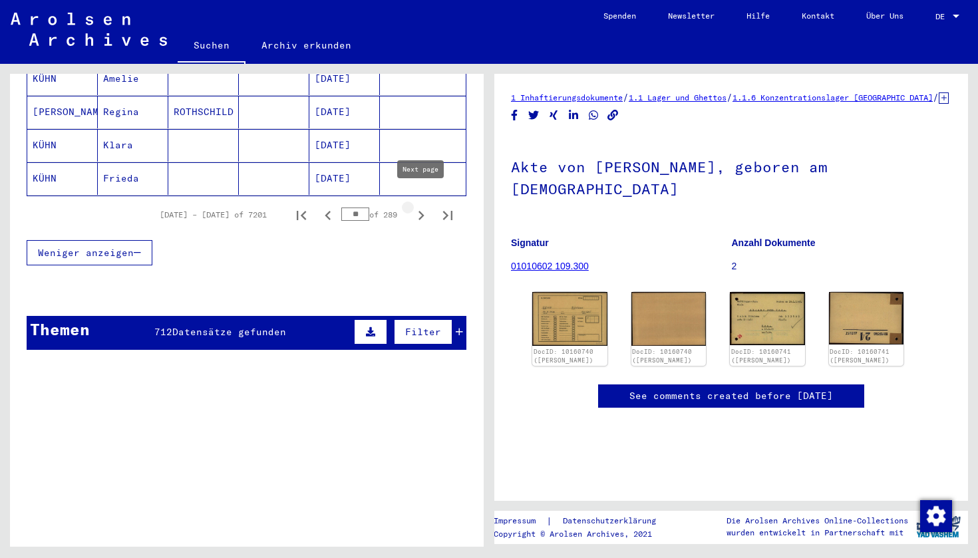
click at [424, 211] on icon "Next page" at bounding box center [422, 215] width 6 height 9
type input "**"
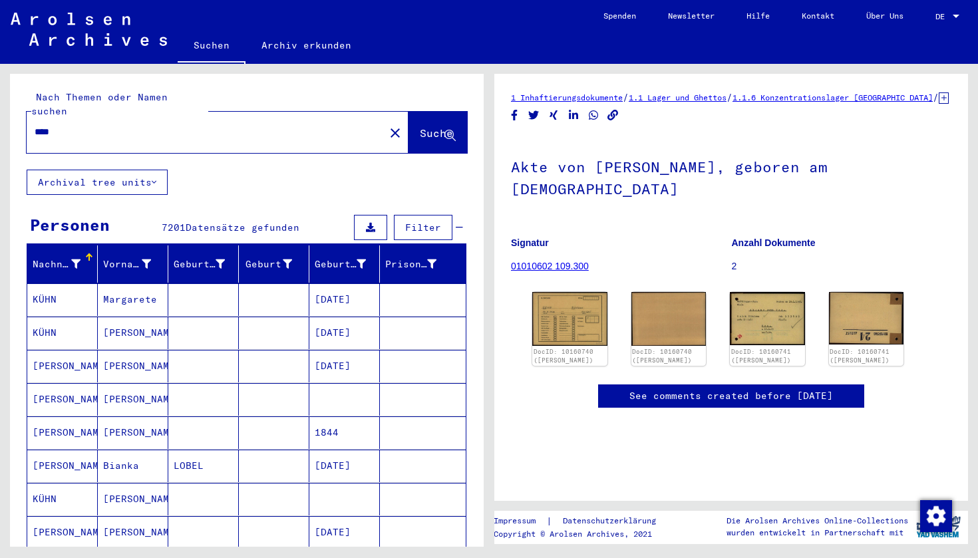
scroll to position [0, 0]
click at [87, 125] on input "****" at bounding box center [206, 132] width 342 height 14
type input "**********"
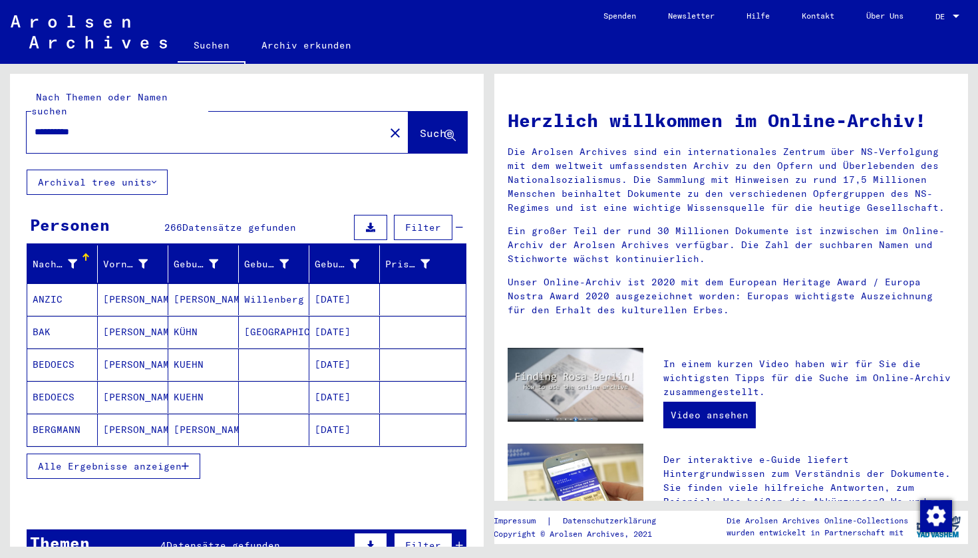
click at [186, 462] on icon "button" at bounding box center [185, 466] width 7 height 9
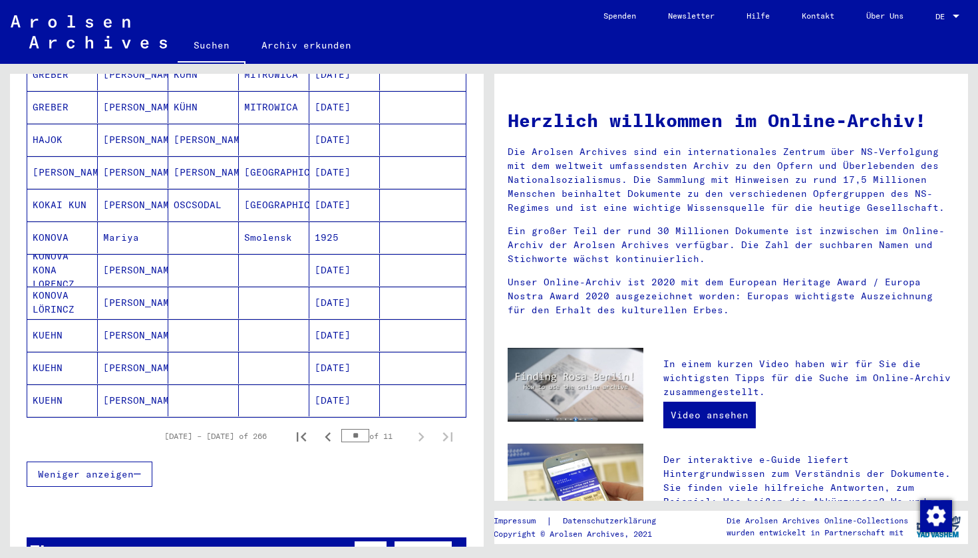
scroll to position [682, 0]
click at [327, 427] on icon "Previous page" at bounding box center [328, 436] width 19 height 19
type input "**"
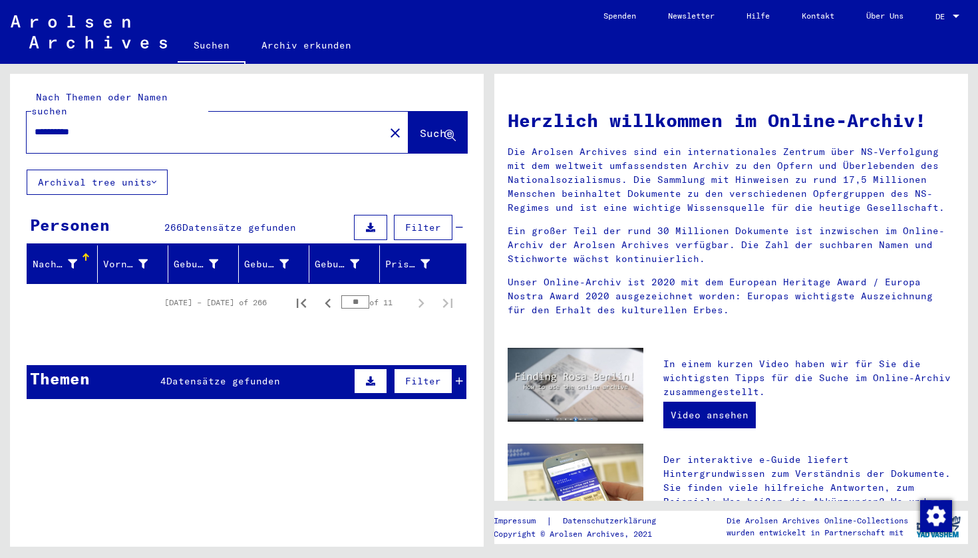
scroll to position [0, 0]
click at [97, 125] on input "**********" at bounding box center [202, 132] width 334 height 14
type input "**********"
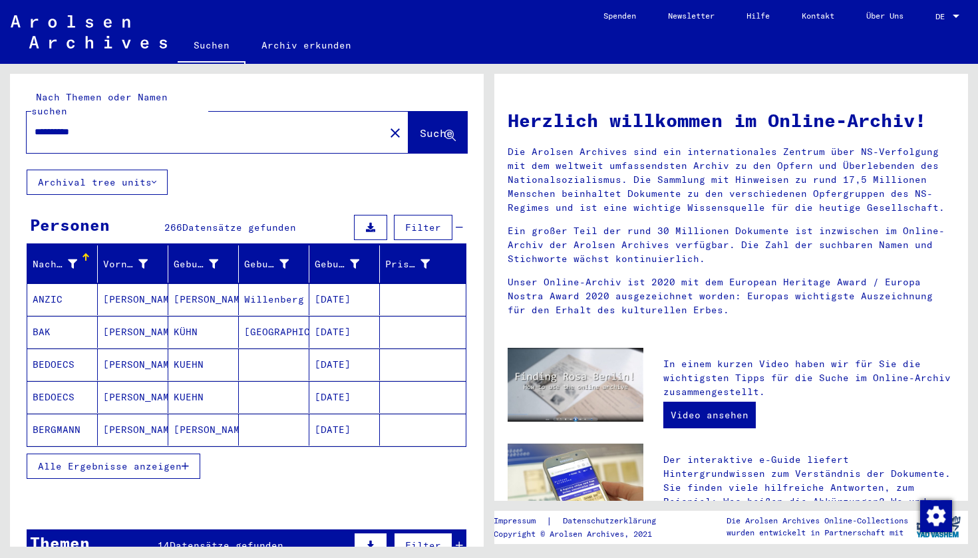
click at [189, 462] on icon "button" at bounding box center [185, 466] width 7 height 9
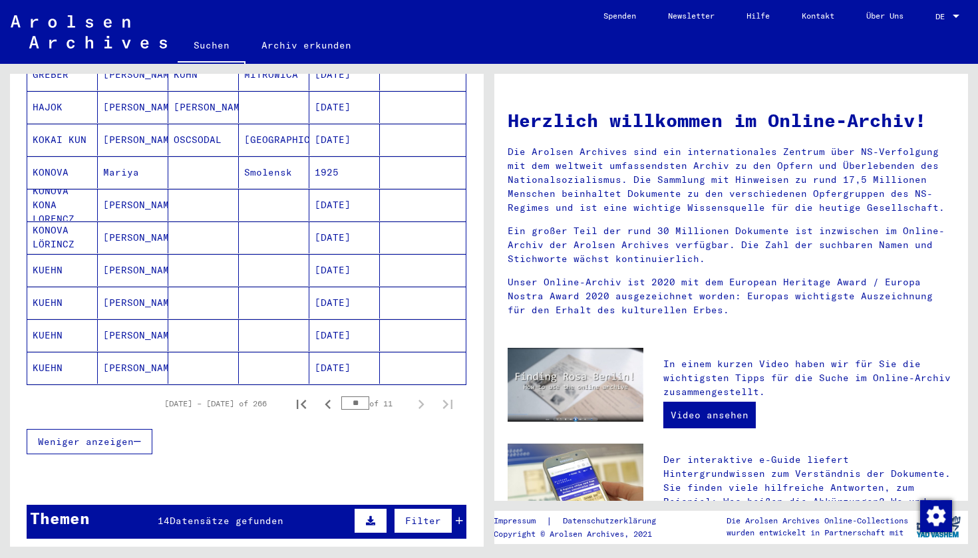
scroll to position [713, 0]
click at [327, 401] on icon "Previous page" at bounding box center [328, 405] width 6 height 9
type input "**"
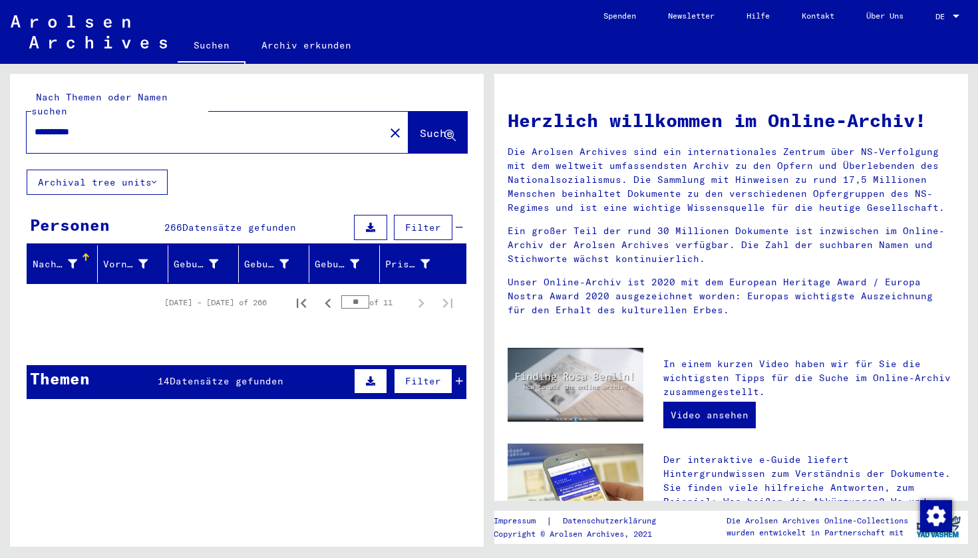
scroll to position [0, 0]
drag, startPoint x: 98, startPoint y: 120, endPoint x: 0, endPoint y: 113, distance: 98.8
click at [0, 113] on div "**********" at bounding box center [244, 305] width 489 height 483
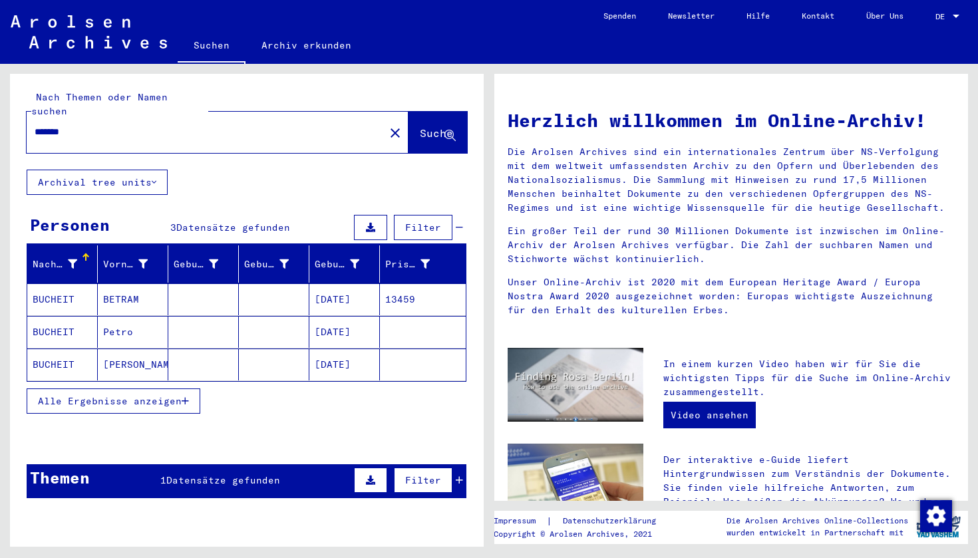
type input "*******"
click at [188, 397] on icon "button" at bounding box center [185, 401] width 7 height 9
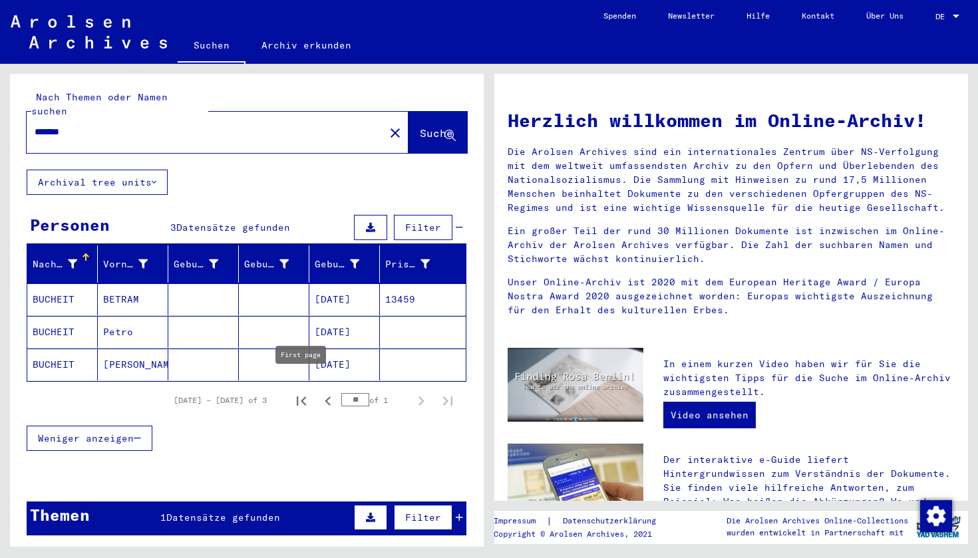
click at [299, 392] on icon "First page" at bounding box center [301, 401] width 19 height 19
type input "*"
click at [387, 125] on mat-icon "close" at bounding box center [395, 133] width 16 height 16
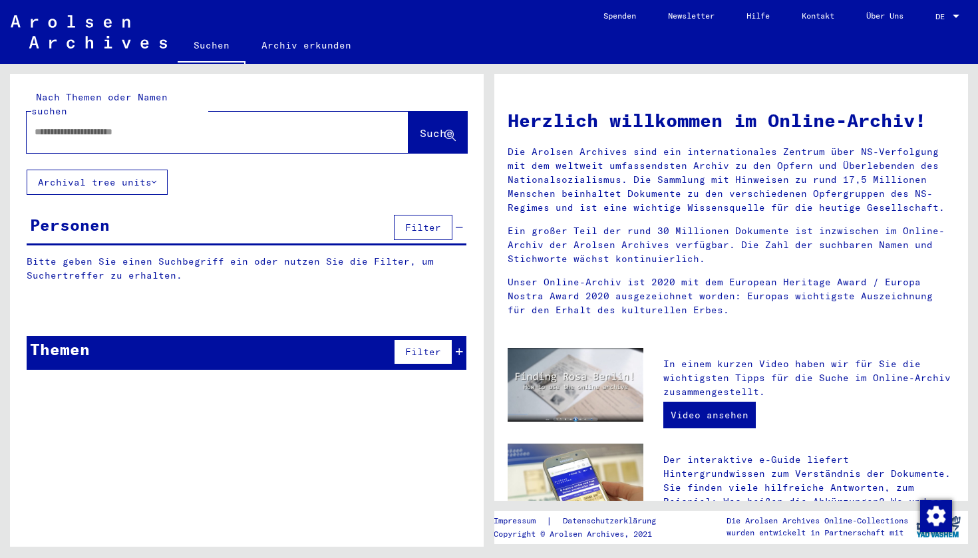
click at [80, 131] on div at bounding box center [198, 132] width 342 height 30
click at [69, 125] on input "text" at bounding box center [202, 132] width 334 height 14
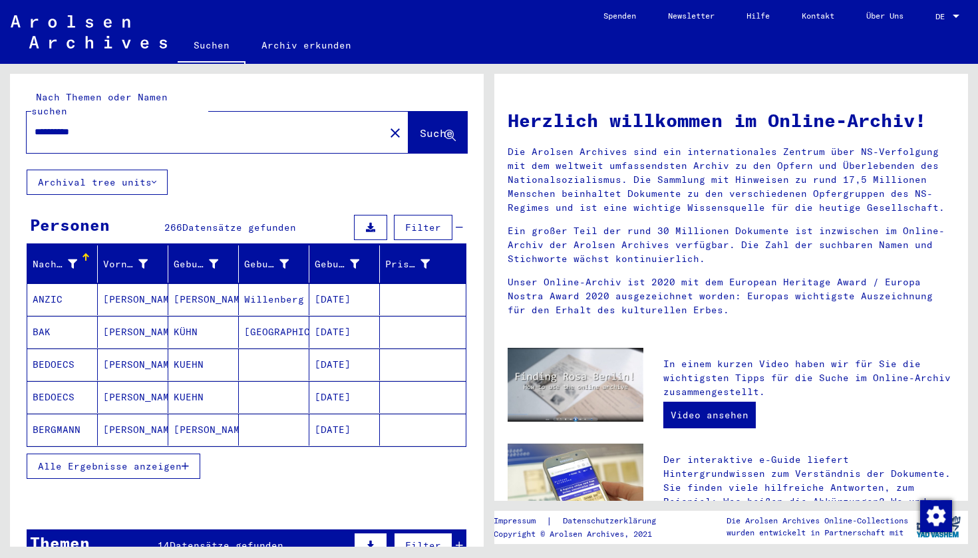
click at [65, 125] on input "**********" at bounding box center [202, 132] width 334 height 14
type input "**********"
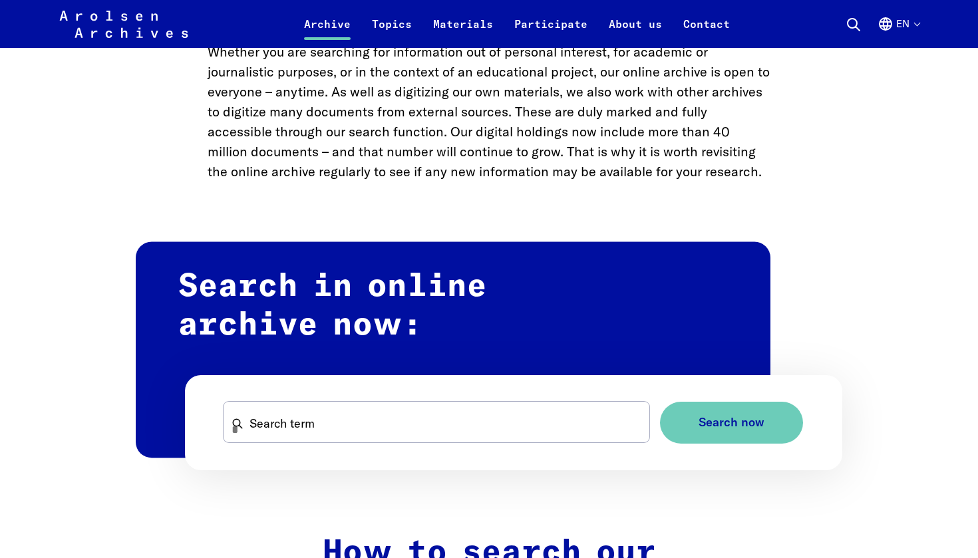
scroll to position [614, 0]
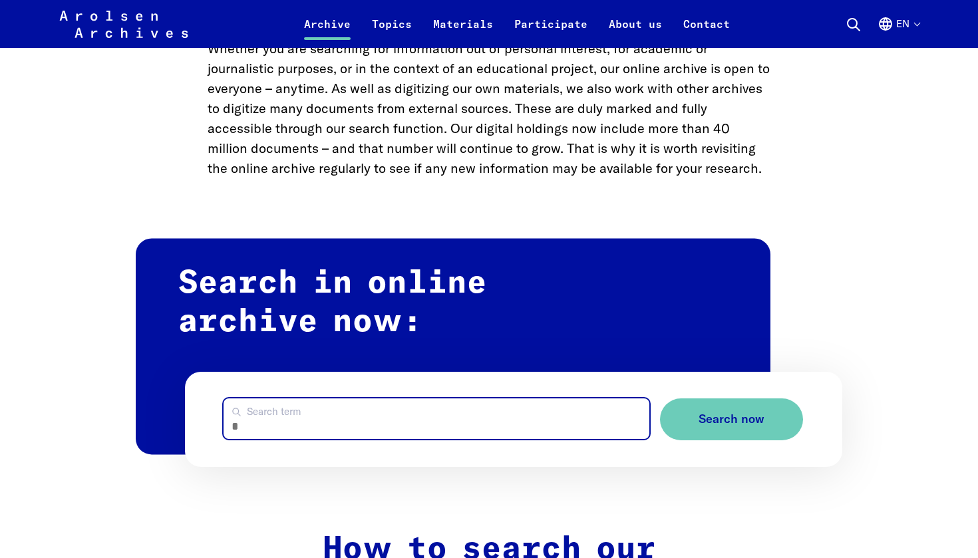
click at [293, 418] on input "Search term" at bounding box center [437, 419] width 426 height 41
click at [731, 419] on button "Search now" at bounding box center [731, 420] width 143 height 42
type input "**********"
